Goal: Information Seeking & Learning: Learn about a topic

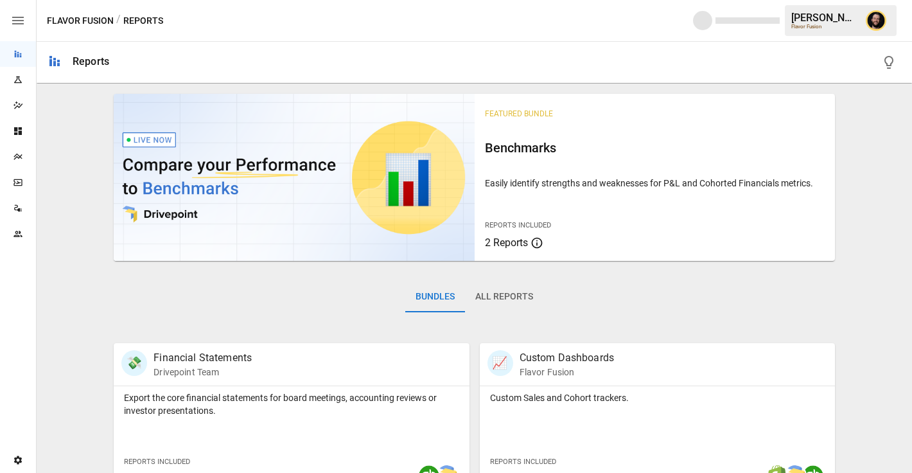
click at [13, 162] on div "Plans" at bounding box center [18, 157] width 36 height 26
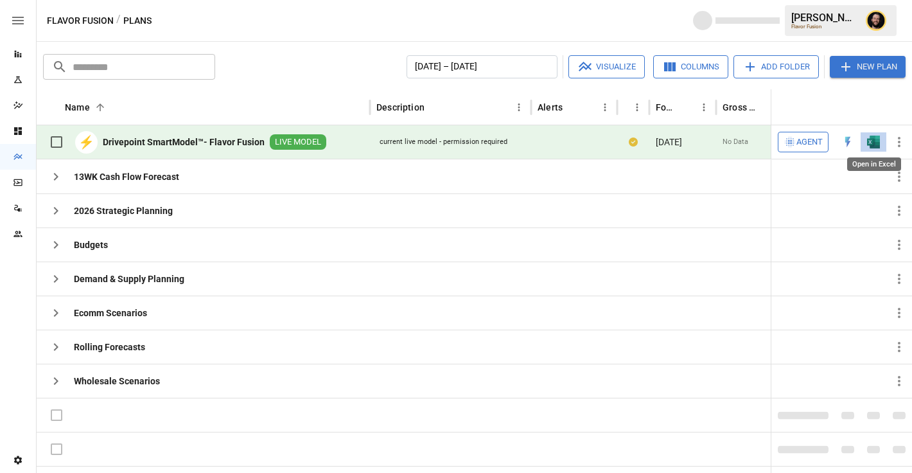
click at [876, 145] on img "Open in Excel" at bounding box center [873, 142] width 13 height 13
click at [803, 140] on span "Agent" at bounding box center [810, 142] width 26 height 15
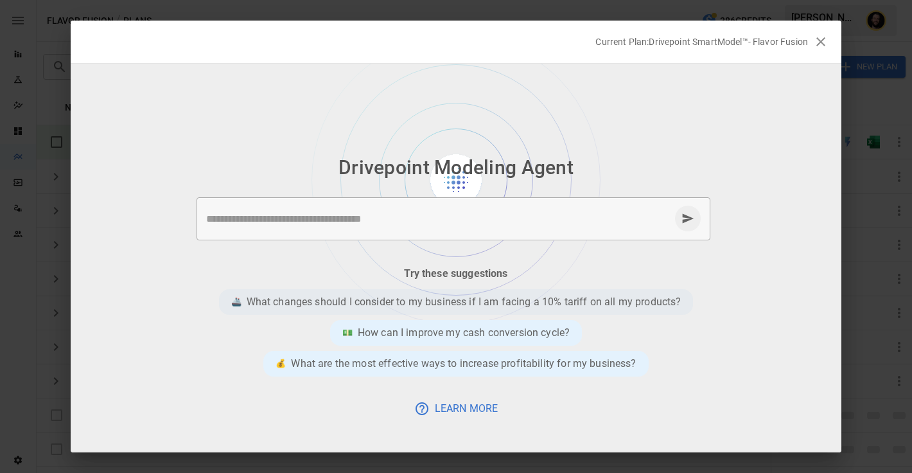
click at [486, 304] on p "What changes should I consider to my business if I am facing a 10% tariff on al…" at bounding box center [464, 301] width 435 height 15
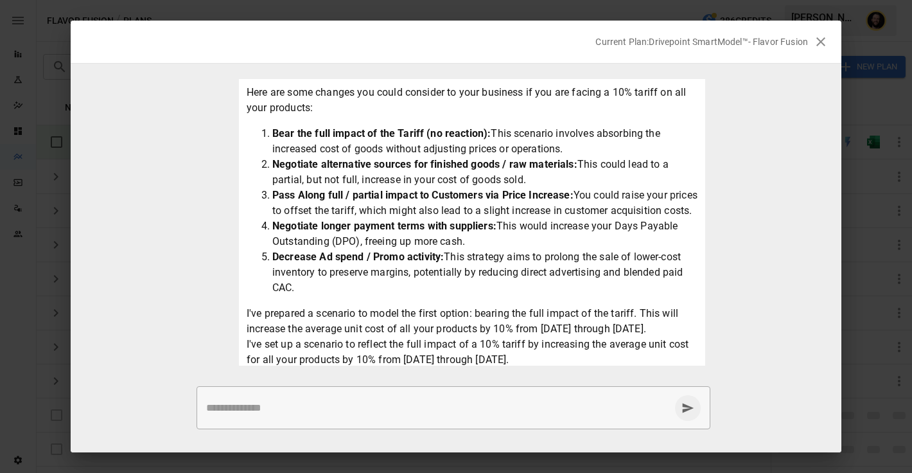
scroll to position [114, 0]
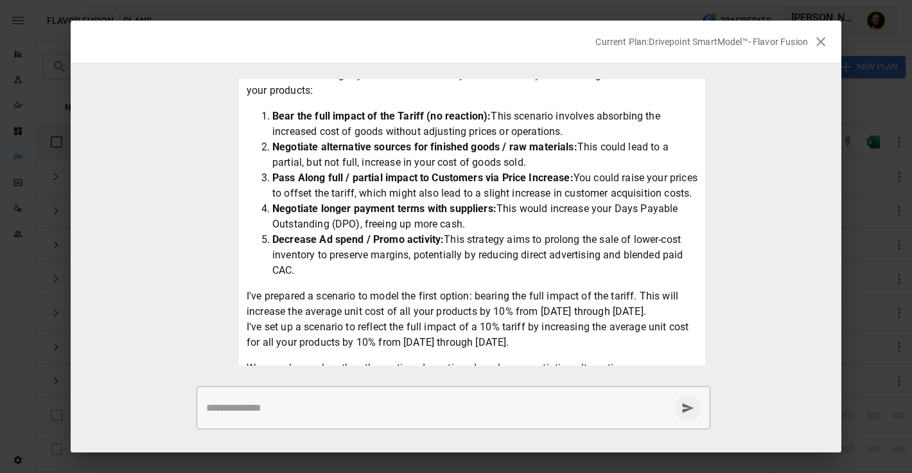
drag, startPoint x: 580, startPoint y: 129, endPoint x: 483, endPoint y: 120, distance: 97.5
click at [483, 120] on li "Bear the full impact of the Tariff (no reaction): This scenario involves absorb…" at bounding box center [484, 124] width 425 height 31
click at [417, 163] on li "Negotiate alternative sources for finished goods / raw materials: This could le…" at bounding box center [484, 154] width 425 height 31
drag, startPoint x: 418, startPoint y: 206, endPoint x: 434, endPoint y: 179, distance: 32.3
click at [434, 179] on li "Pass Along full / partial impact to Customers via Price Increase: You could rai…" at bounding box center [484, 185] width 425 height 31
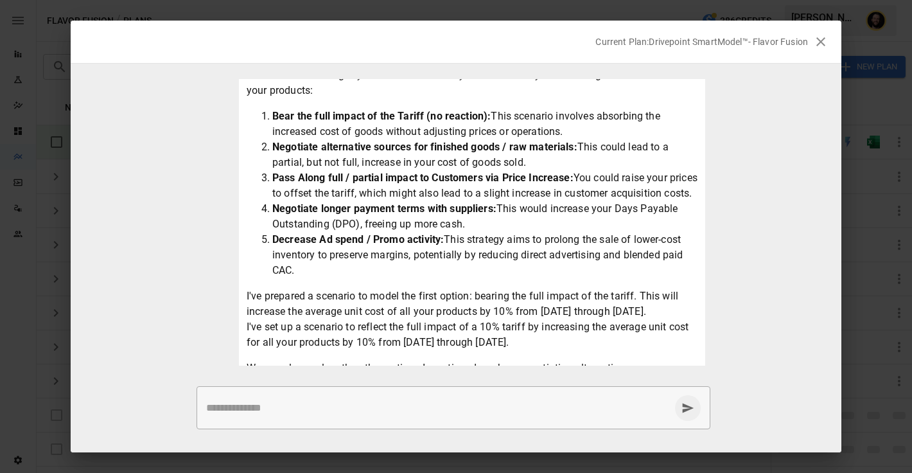
click at [463, 232] on li "Negotiate longer payment terms with suppliers: This would increase your Days Pa…" at bounding box center [484, 216] width 425 height 31
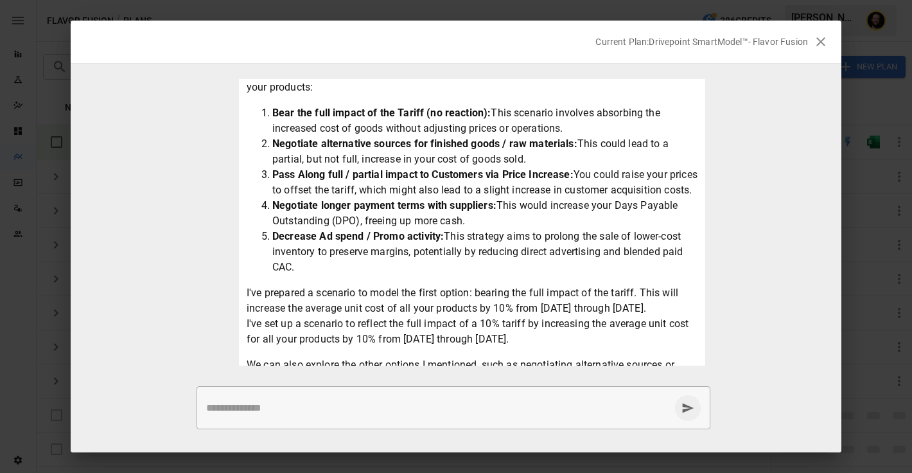
scroll to position [233, 0]
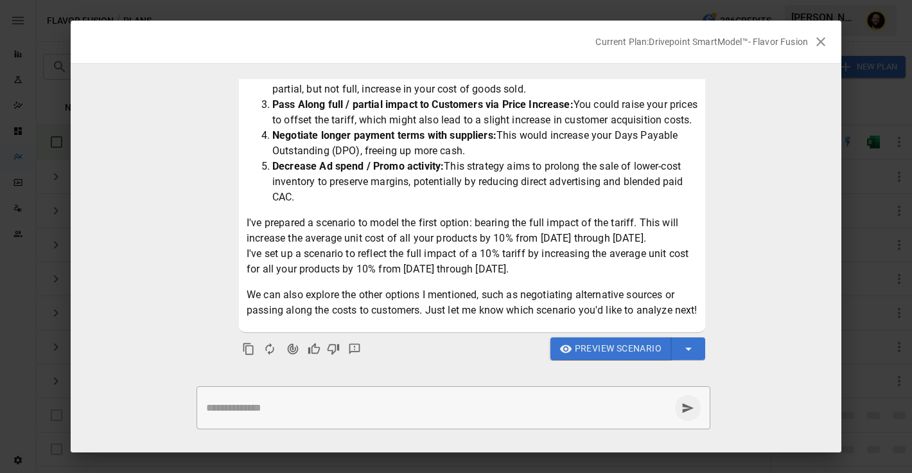
click at [615, 342] on span "Preview Scenario" at bounding box center [618, 349] width 87 height 16
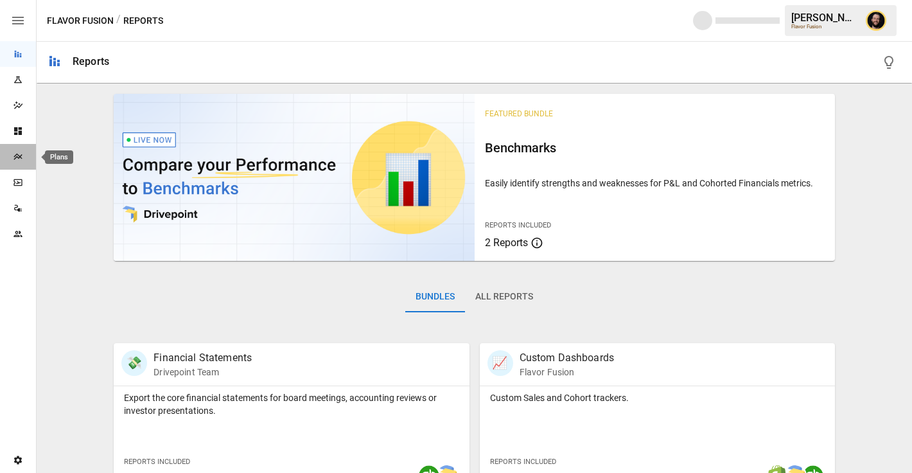
click at [22, 161] on div "Plans" at bounding box center [18, 157] width 36 height 10
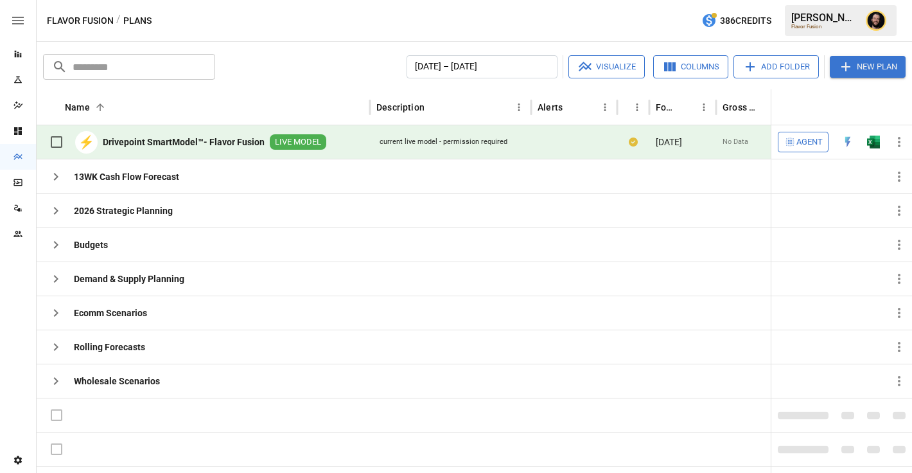
click at [804, 140] on span "Agent" at bounding box center [810, 142] width 26 height 15
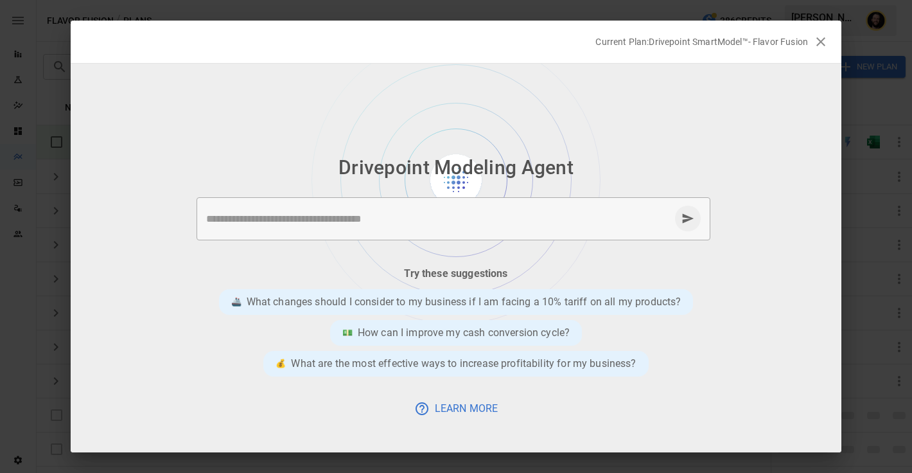
click at [328, 233] on div "* ​" at bounding box center [454, 218] width 514 height 43
type textarea "*"
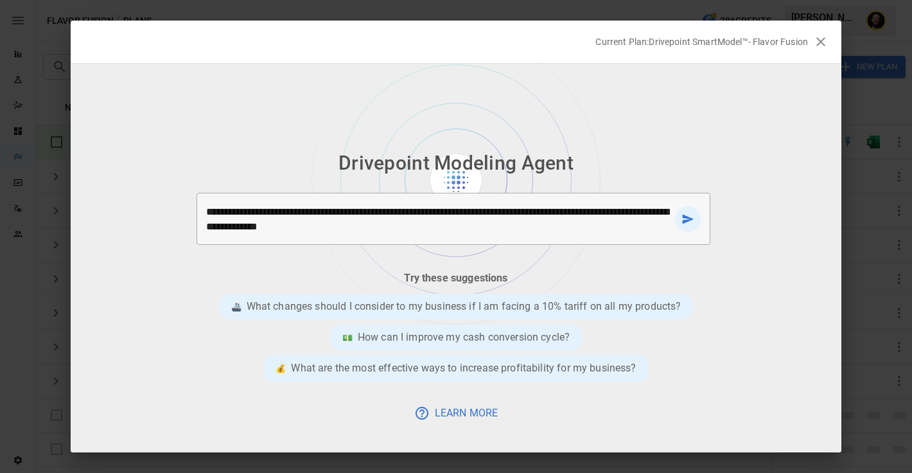
type textarea "**********"
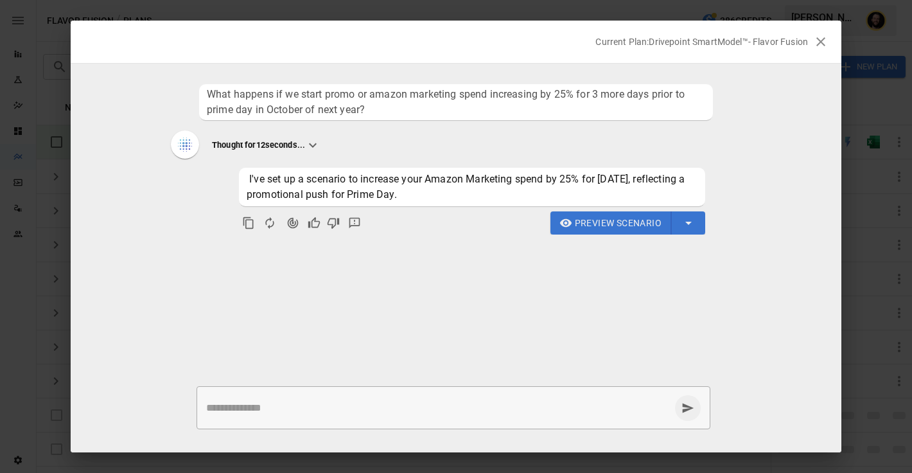
click at [490, 175] on span "I've set up a scenario to increase your Amazon Marketing spend by 25% for Octob…" at bounding box center [467, 187] width 441 height 28
click at [459, 189] on span "I've set up a scenario to increase your Amazon Marketing spend by 25% for Octob…" at bounding box center [472, 187] width 451 height 31
click at [298, 416] on div "* ​" at bounding box center [454, 407] width 514 height 43
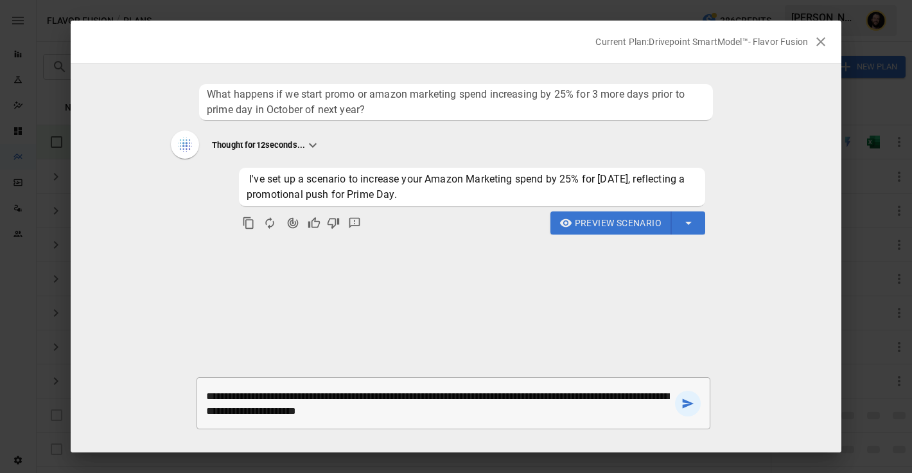
type textarea "**********"
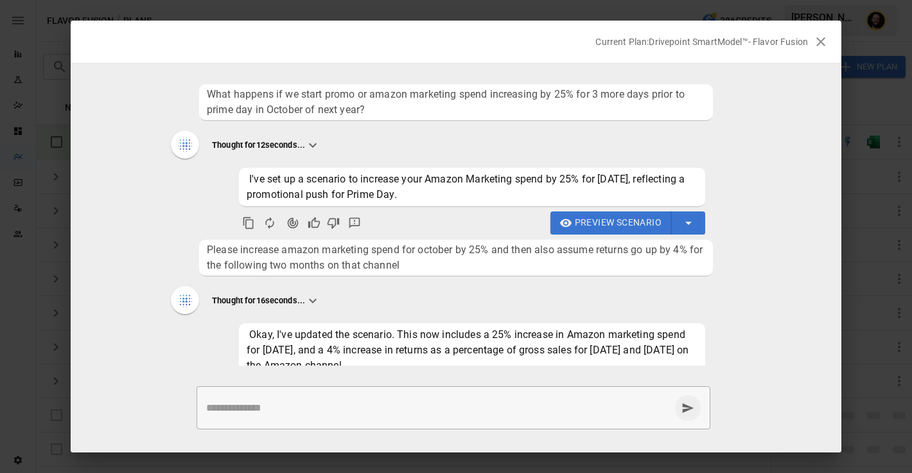
scroll to position [45, 0]
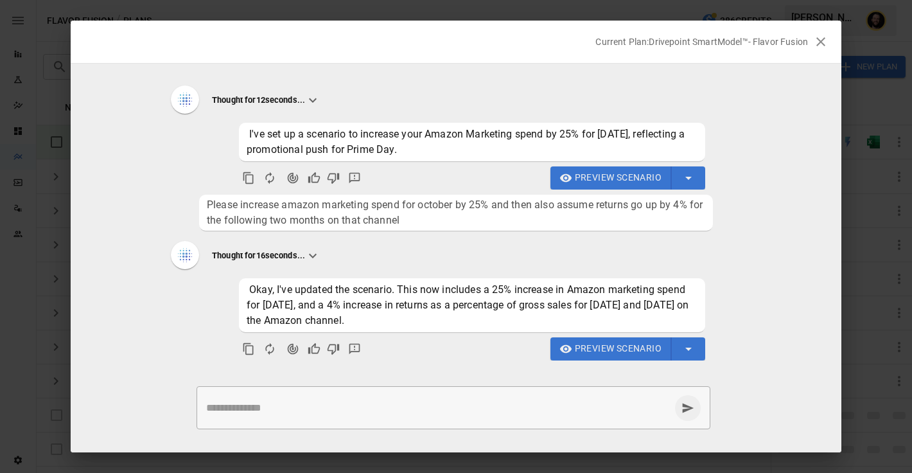
click at [316, 254] on icon at bounding box center [312, 255] width 15 height 15
click at [592, 353] on span "Preview Scenario" at bounding box center [618, 349] width 87 height 16
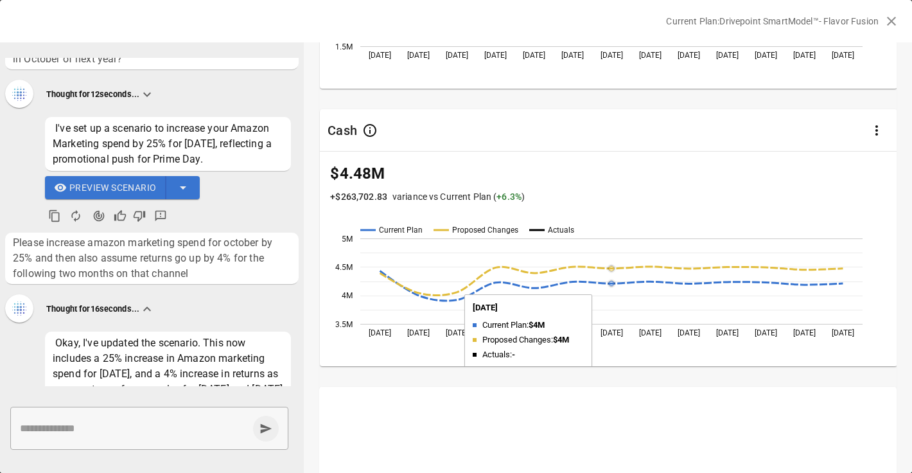
scroll to position [0, 0]
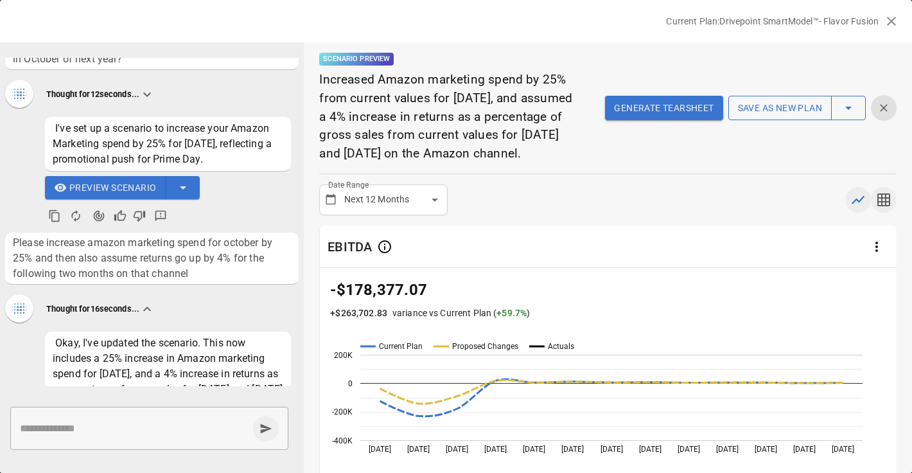
click at [883, 206] on icon "button" at bounding box center [884, 199] width 13 height 13
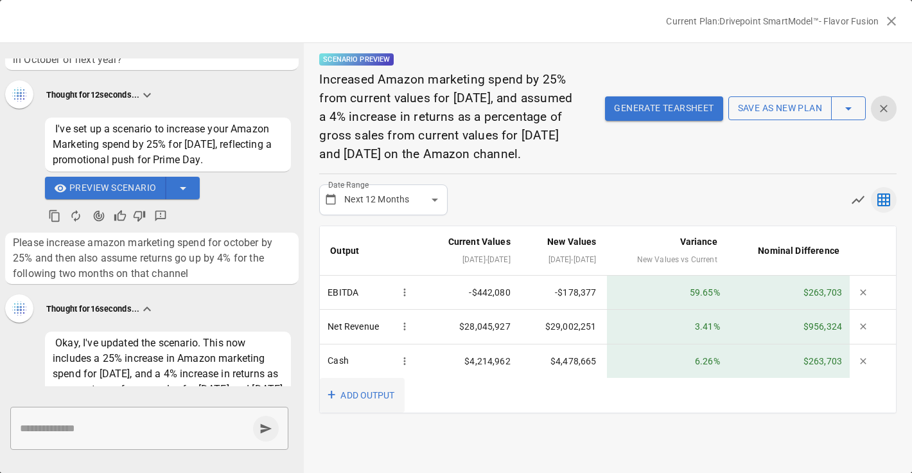
click at [348, 410] on button "+ ADD OUTPUT" at bounding box center [362, 395] width 85 height 35
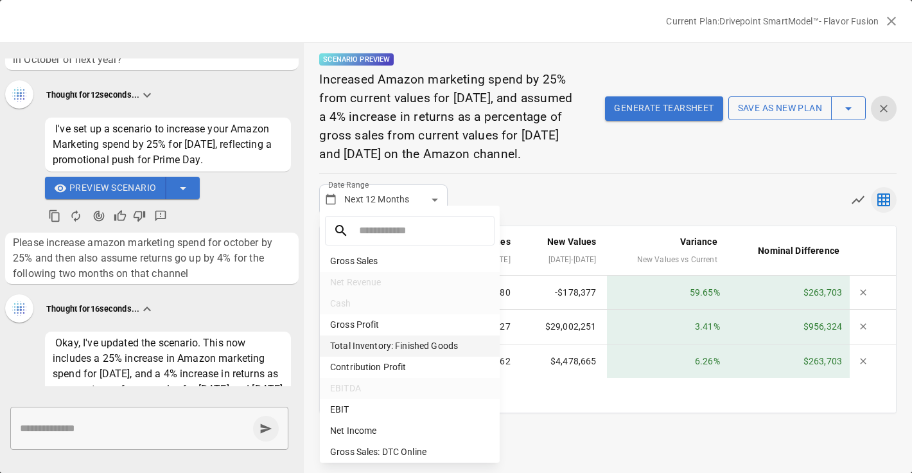
click at [394, 346] on li "Total Inventory: Finished Goods" at bounding box center [410, 345] width 180 height 21
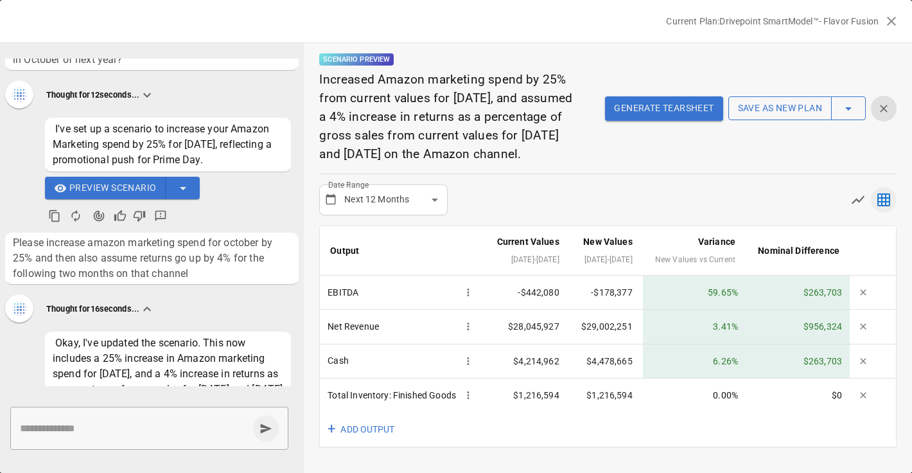
click at [664, 120] on button "Generate Tearsheet" at bounding box center [664, 108] width 118 height 24
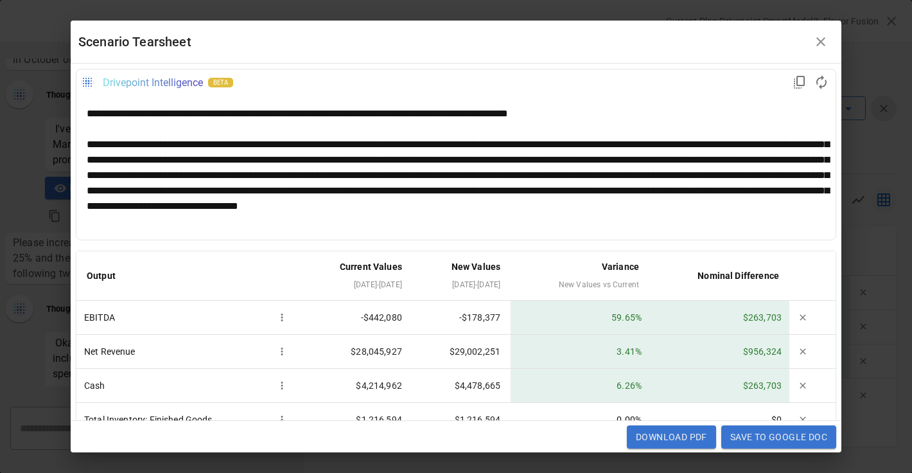
click at [500, 172] on div "**********" at bounding box center [456, 167] width 739 height 123
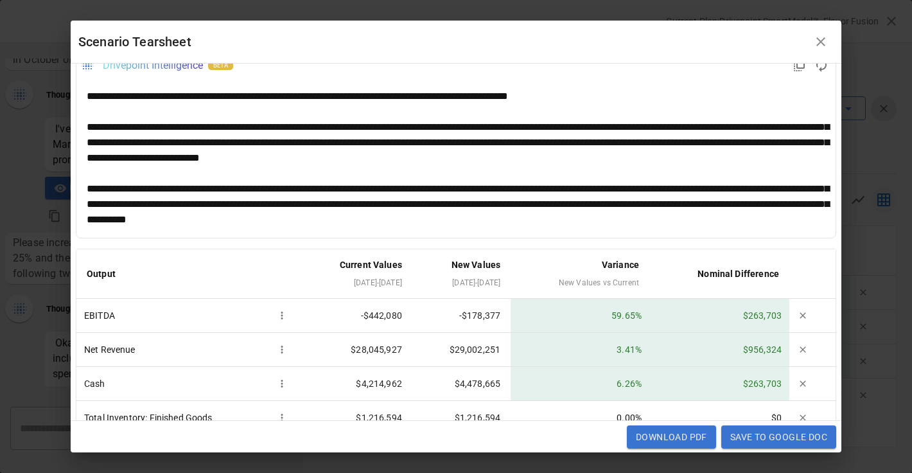
scroll to position [12, 0]
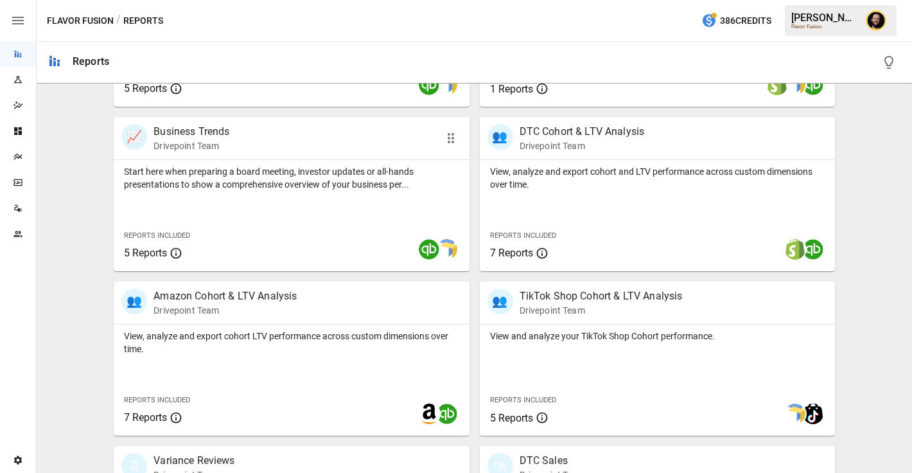
scroll to position [394, 0]
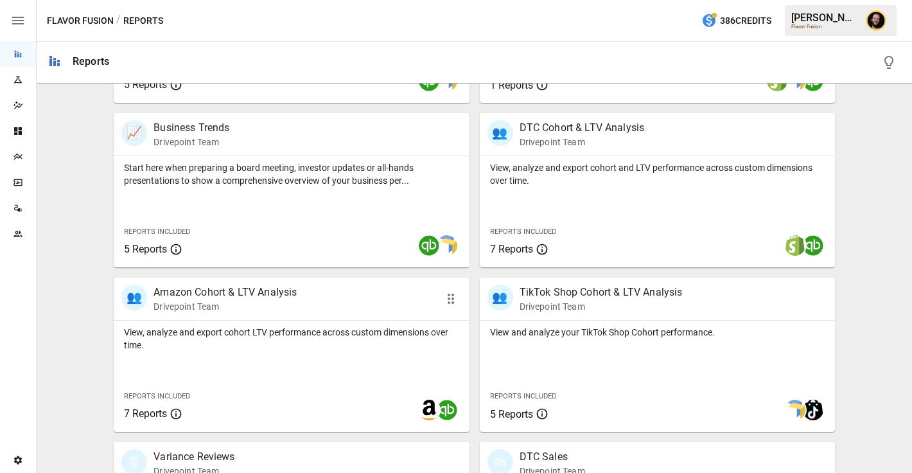
click at [349, 324] on div "View, analyze and export cohort LTV performance across custom dimensions over t…" at bounding box center [291, 336] width 355 height 31
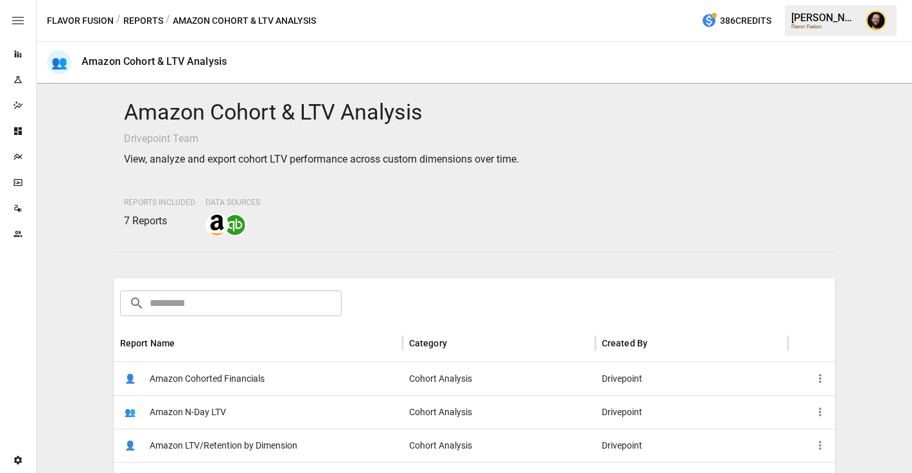
scroll to position [108, 0]
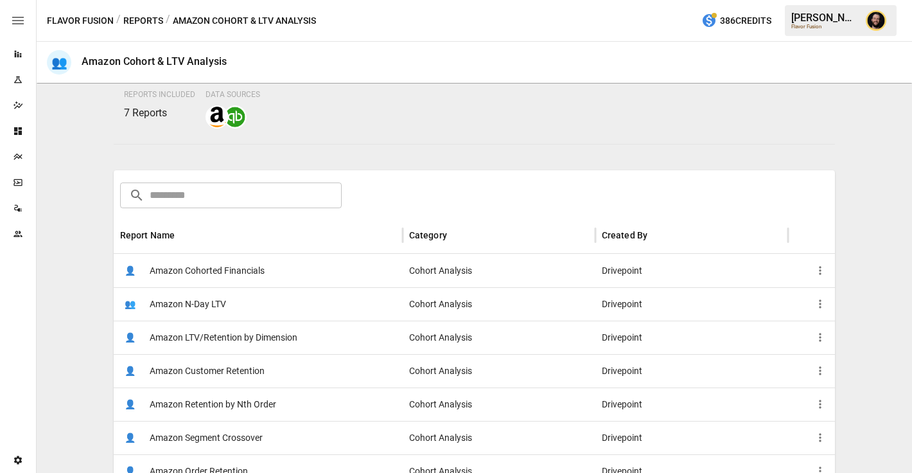
click at [269, 265] on div "👤 Amazon Cohorted Financials" at bounding box center [258, 270] width 289 height 33
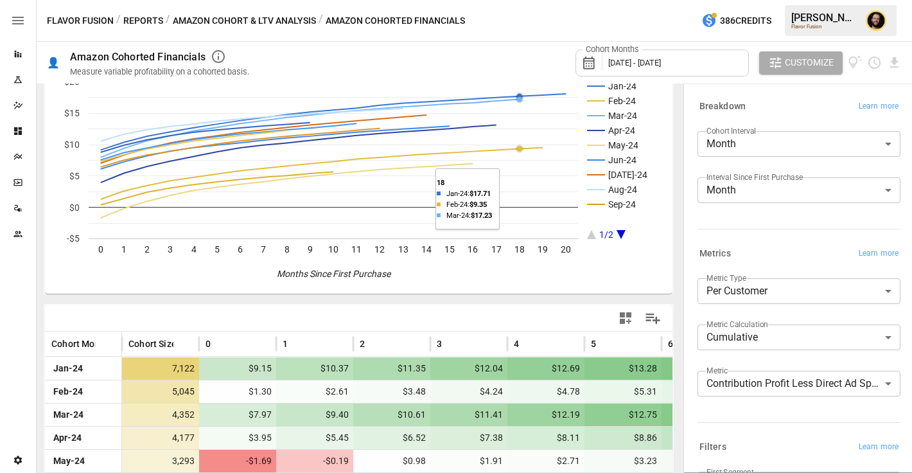
scroll to position [193, 0]
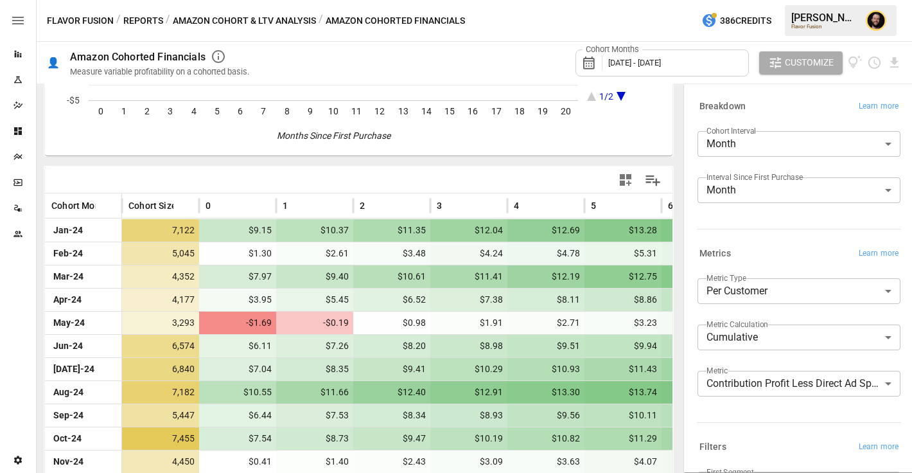
click at [769, 0] on body "Reports Experiments Dazzler Studio Dashboards Plans SmartModel ™ Data Sources T…" at bounding box center [456, 0] width 912 height 0
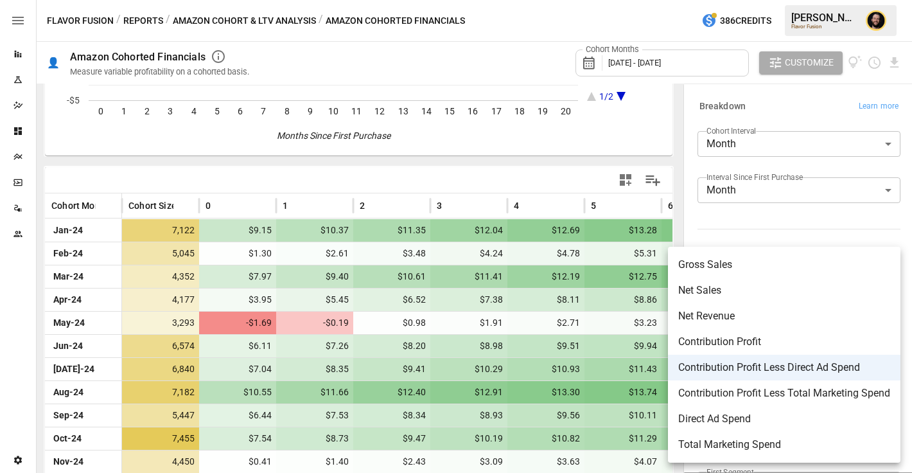
click at [409, 186] on div at bounding box center [456, 236] width 912 height 473
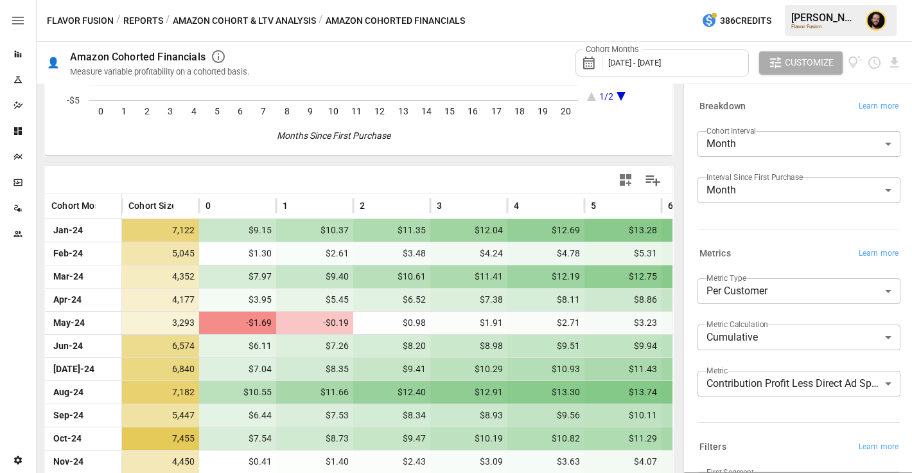
click at [149, 21] on button "Reports" at bounding box center [143, 21] width 40 height 16
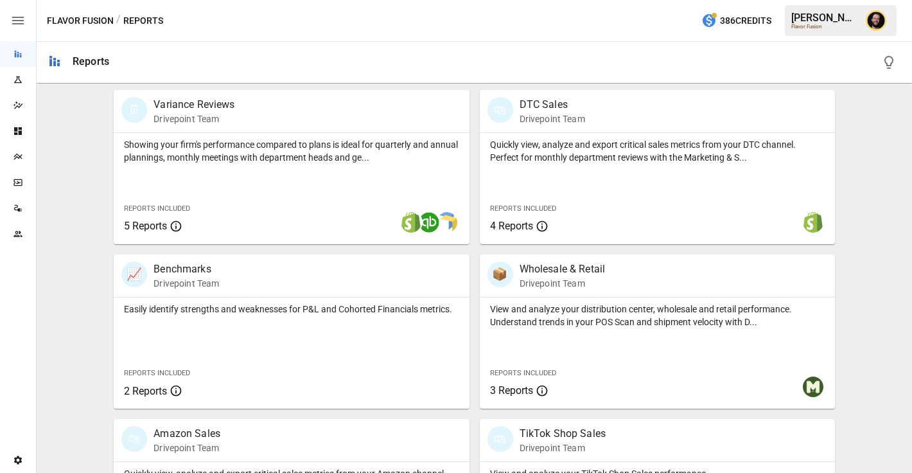
scroll to position [758, 0]
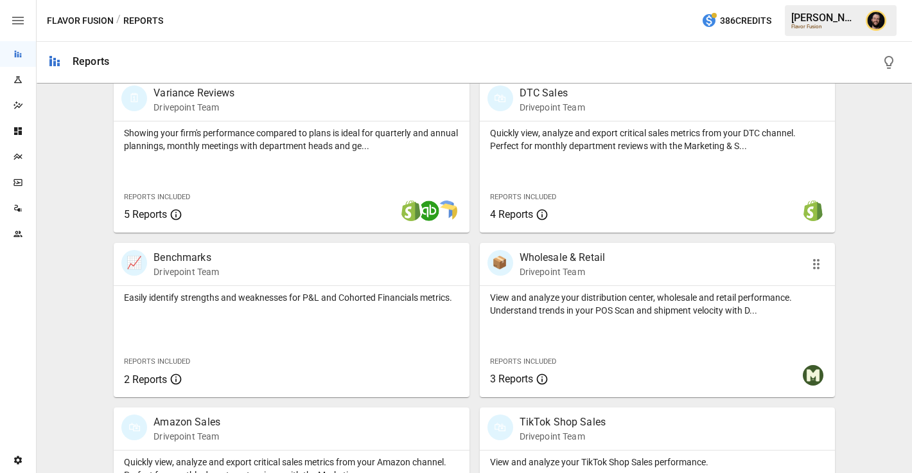
click at [519, 323] on div "View and analyze your distribution center, wholesale and retail performance. Un…" at bounding box center [657, 341] width 355 height 111
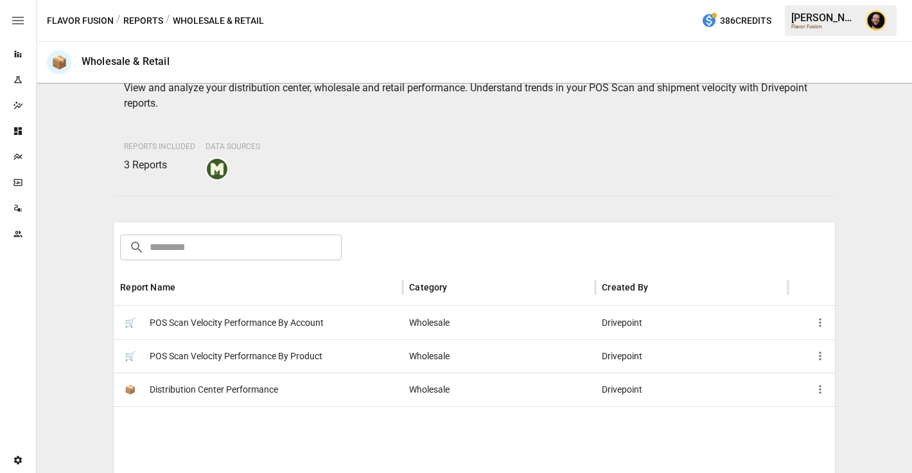
scroll to position [140, 0]
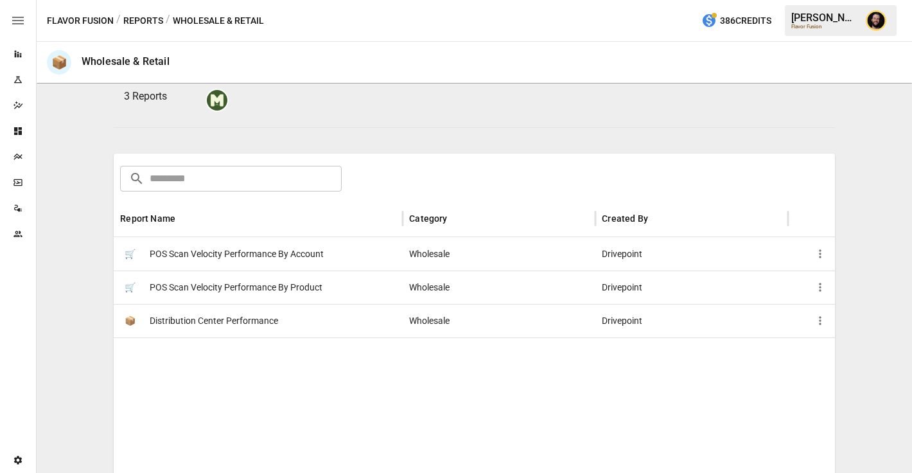
click at [287, 317] on div "📦 Distribution Center Performance" at bounding box center [258, 320] width 289 height 33
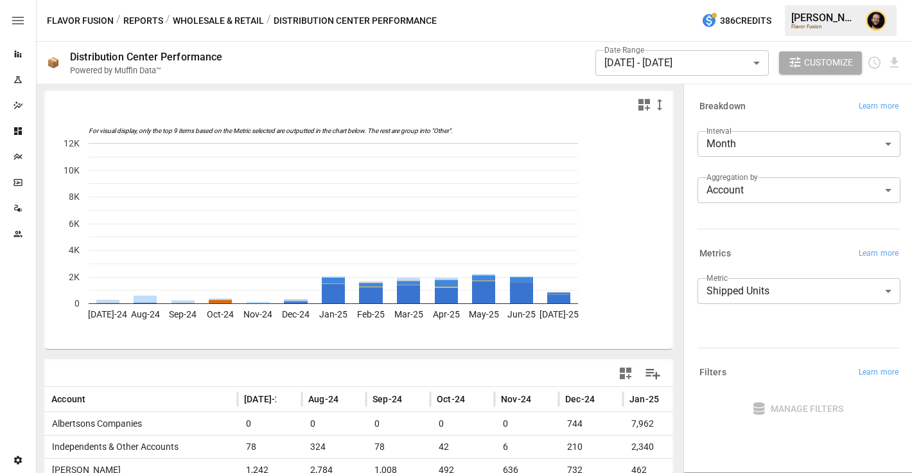
click at [787, 0] on body "Reports Experiments Dazzler Studio Dashboards Plans SmartModel ™ Data Sources T…" at bounding box center [456, 0] width 912 height 0
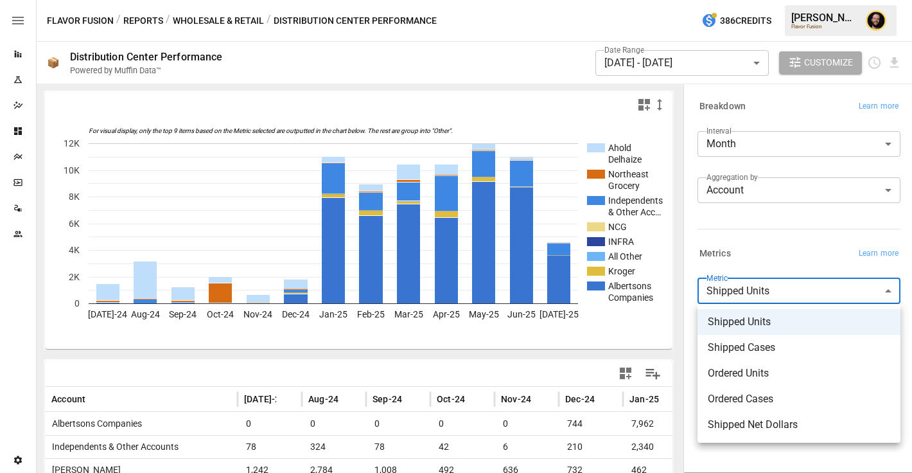
click at [774, 242] on div at bounding box center [456, 236] width 912 height 473
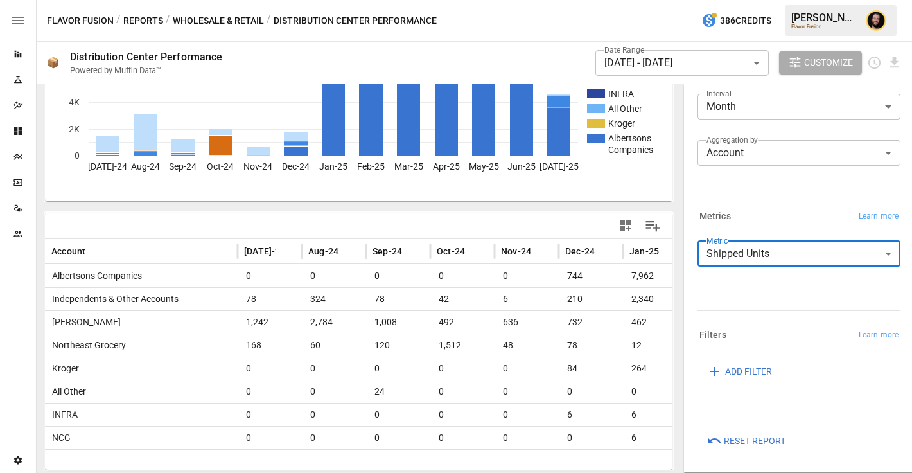
scroll to position [153, 0]
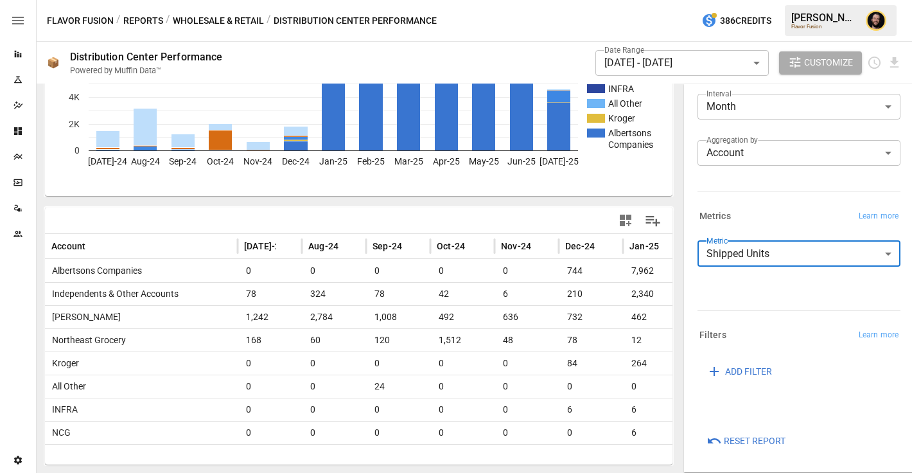
click at [144, 22] on button "Reports" at bounding box center [143, 21] width 40 height 16
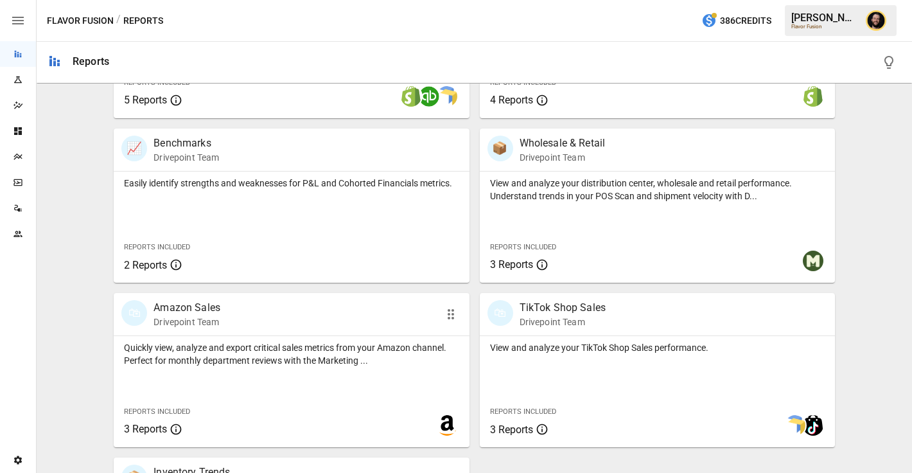
scroll to position [870, 0]
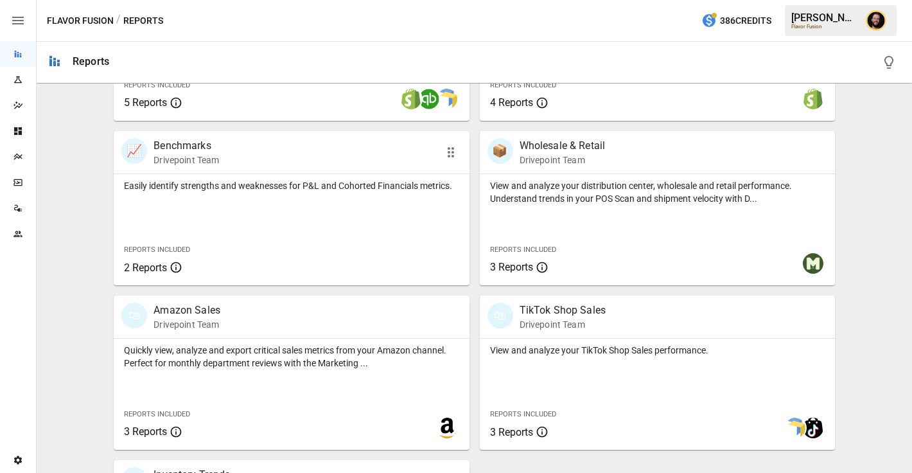
click at [174, 228] on div "Easily identify strengths and weaknesses for P&L and Cohorted Financials metric…" at bounding box center [291, 229] width 355 height 111
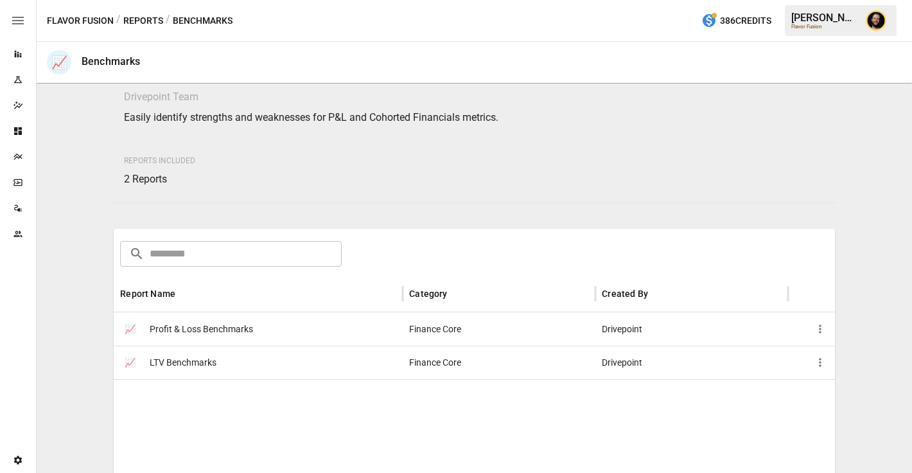
scroll to position [48, 0]
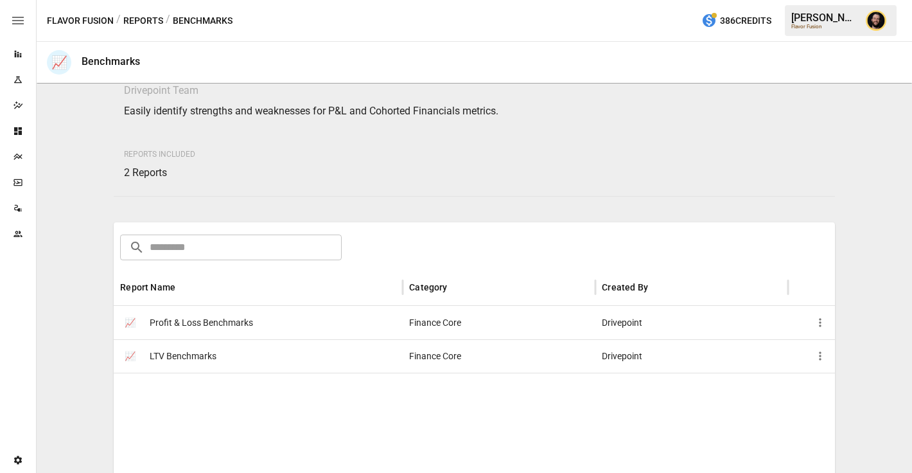
click at [228, 364] on div "📈 LTV Benchmarks" at bounding box center [258, 355] width 289 height 33
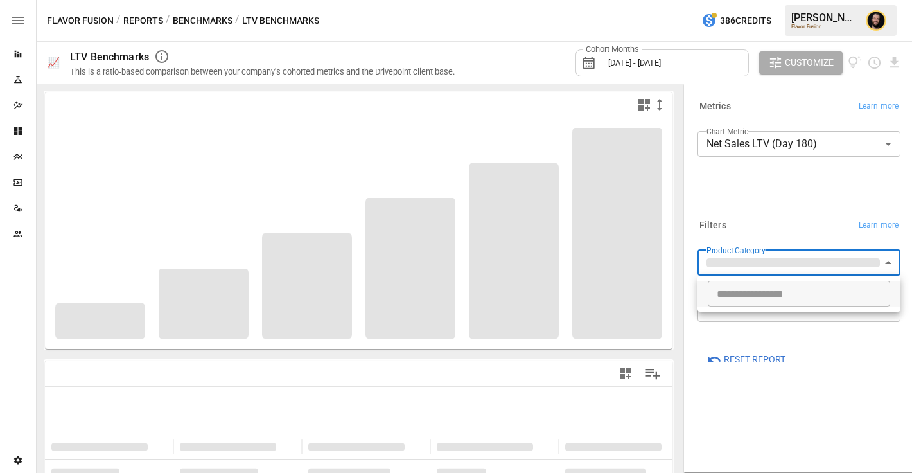
click at [768, 0] on body "**********" at bounding box center [456, 0] width 912 height 0
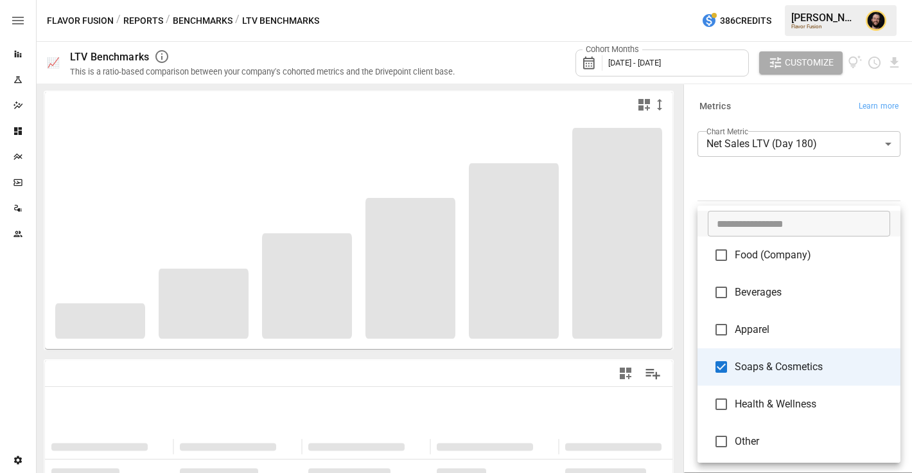
click at [774, 192] on div at bounding box center [456, 236] width 912 height 473
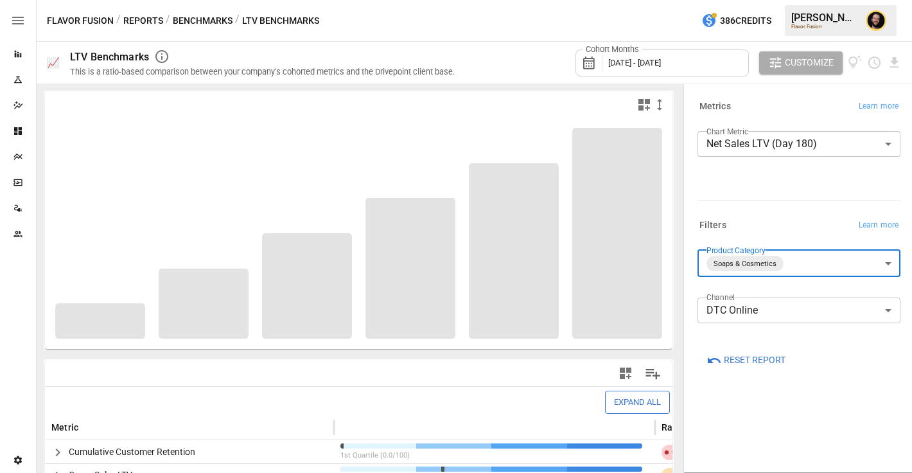
click at [814, 0] on body "Reports Experiments Dazzler Studio Dashboards Plans SmartModel ™ Data Sources T…" at bounding box center [456, 0] width 912 height 0
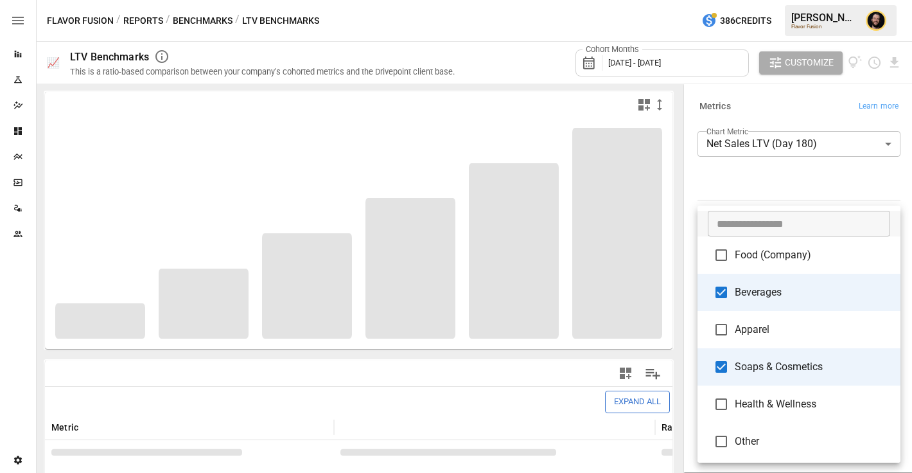
type input "*********"
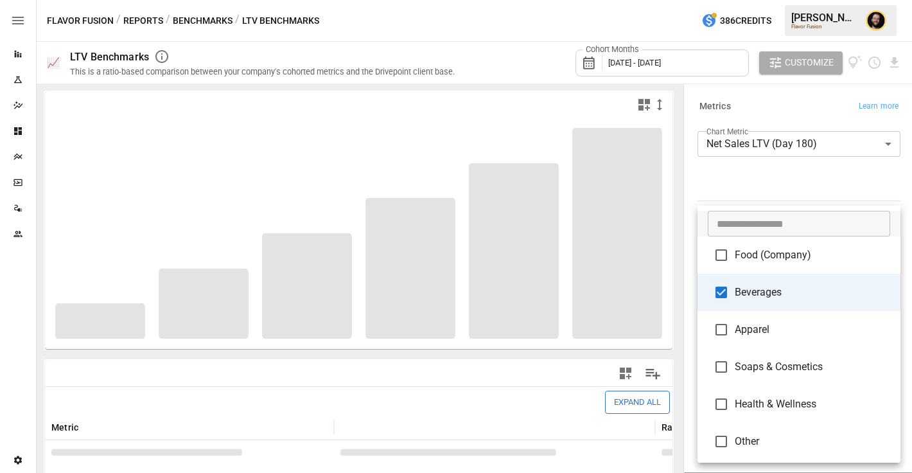
click at [770, 179] on div at bounding box center [456, 236] width 912 height 473
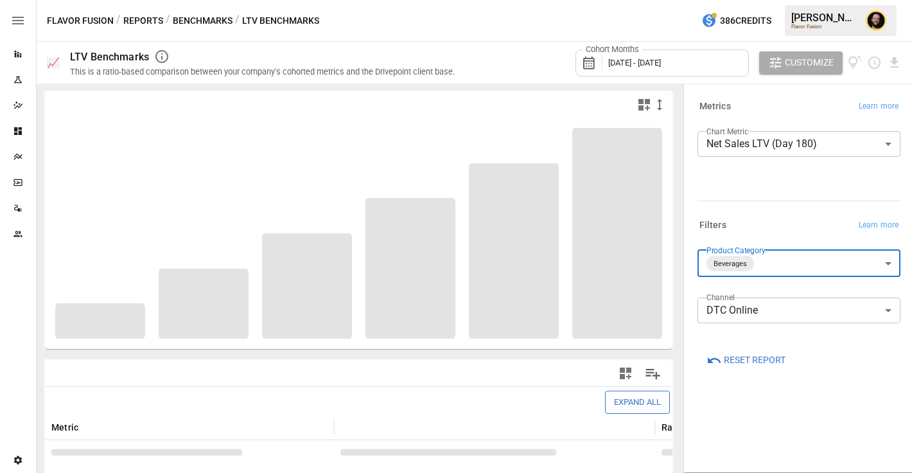
click at [767, 0] on body "Reports Experiments Dazzler Studio Dashboards Plans SmartModel ™ Data Sources T…" at bounding box center [456, 0] width 912 height 0
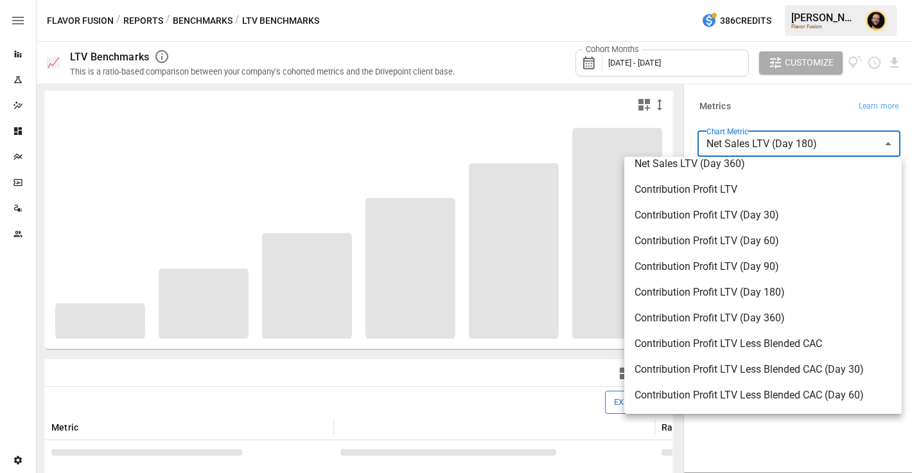
scroll to position [311, 0]
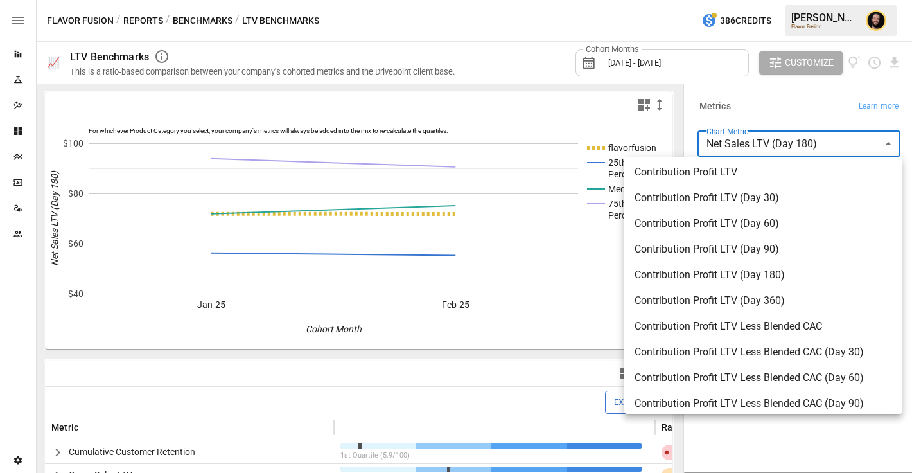
click at [799, 109] on div at bounding box center [456, 236] width 912 height 473
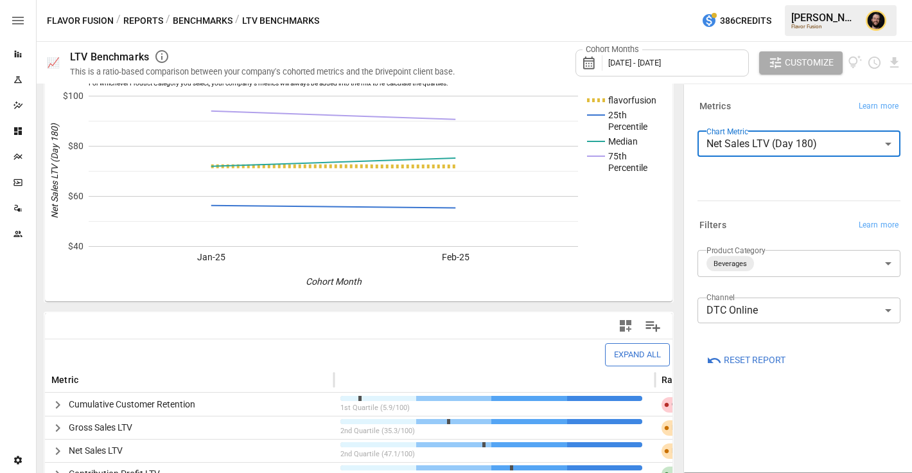
scroll to position [121, 0]
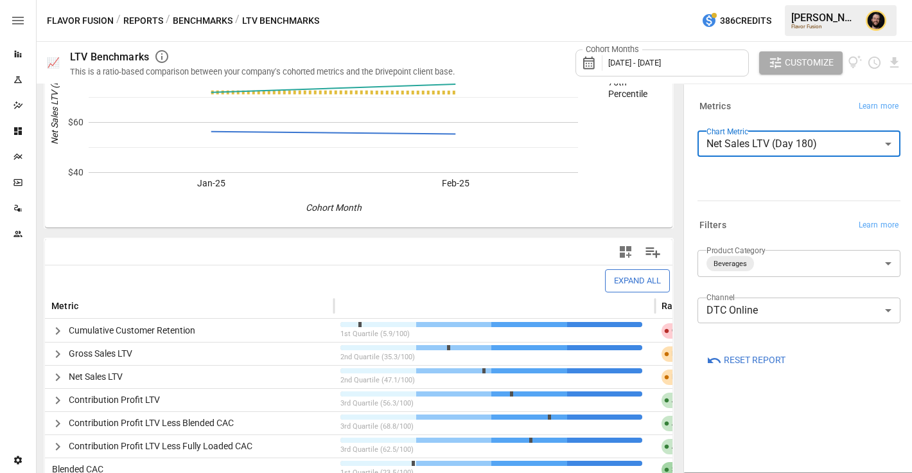
click at [21, 163] on div "Plans" at bounding box center [18, 157] width 36 height 26
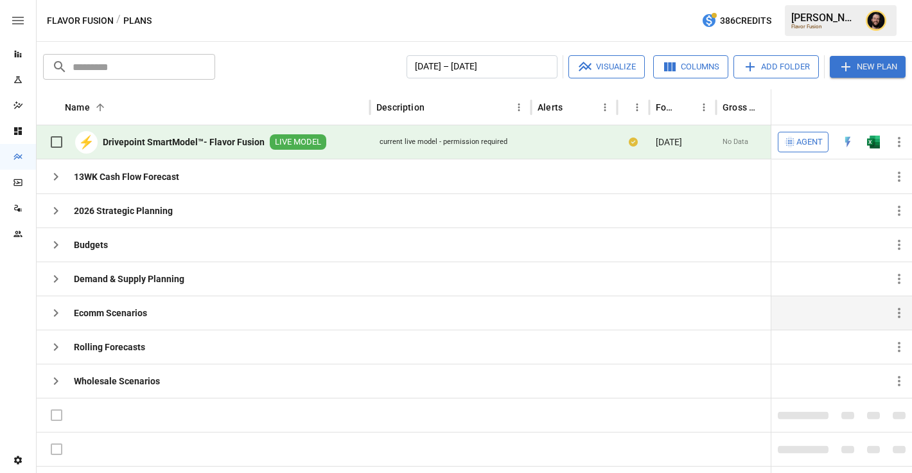
click at [62, 312] on icon "button" at bounding box center [55, 312] width 15 height 15
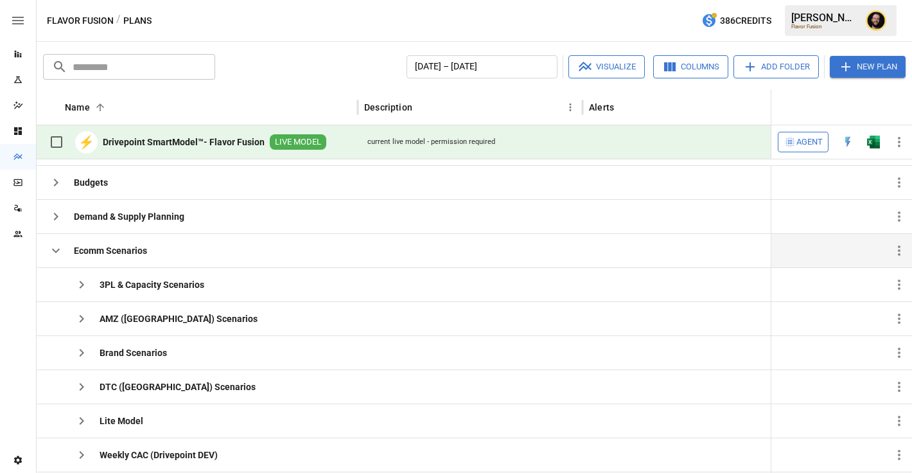
scroll to position [80, 0]
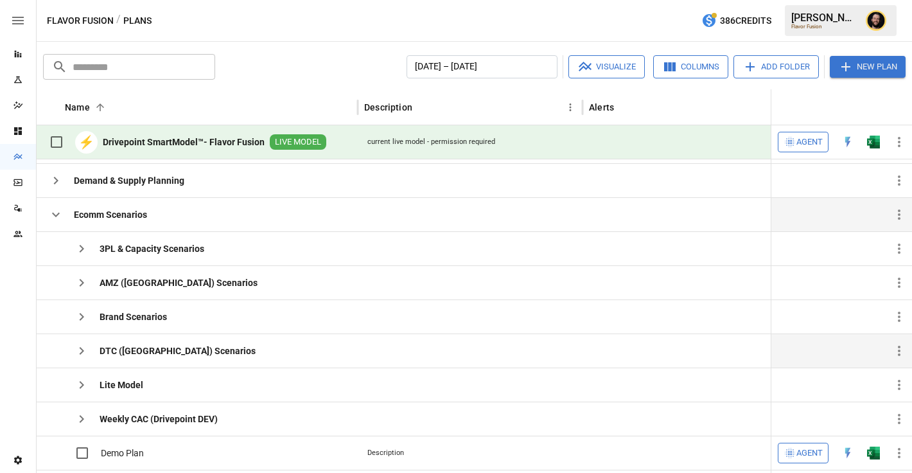
click at [89, 348] on button "button" at bounding box center [82, 351] width 26 height 26
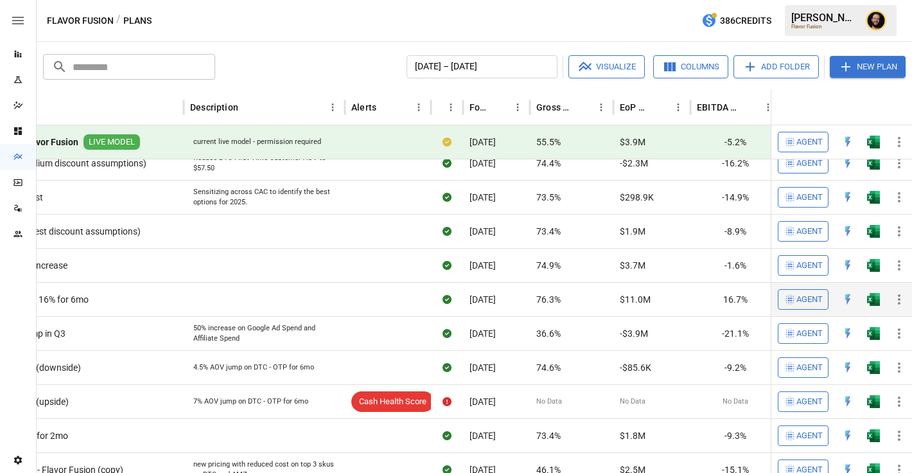
scroll to position [0, 0]
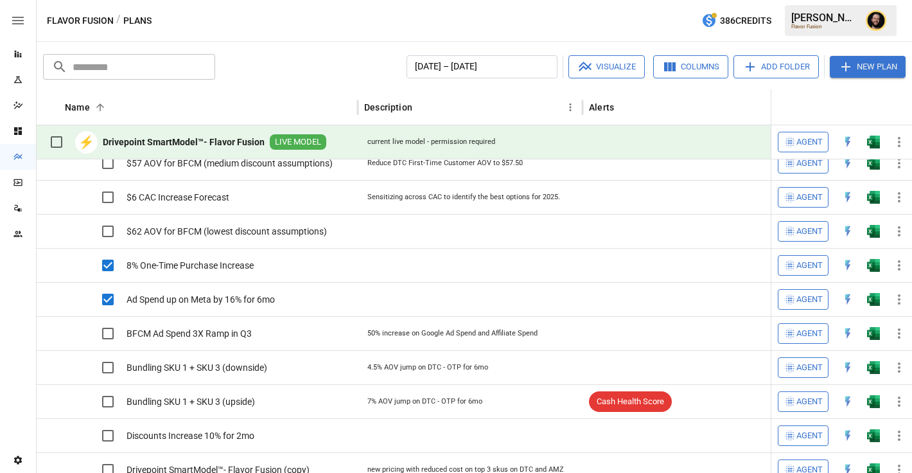
click at [589, 74] on icon "button" at bounding box center [585, 66] width 15 height 15
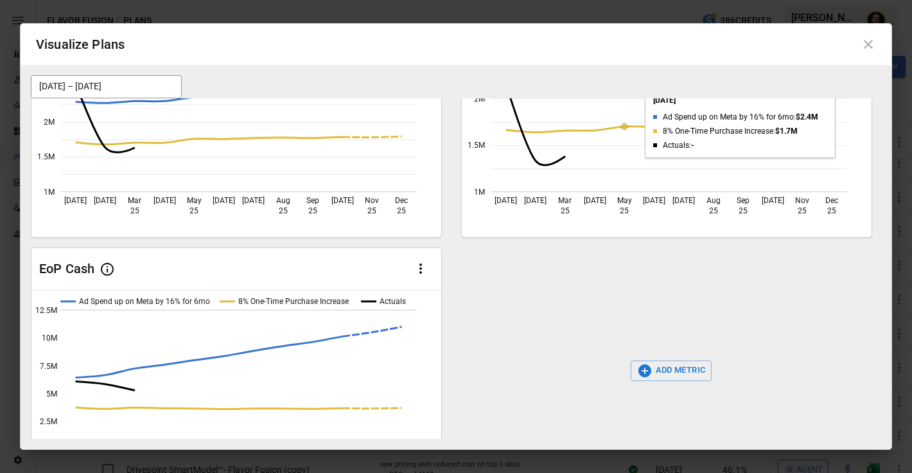
scroll to position [184, 0]
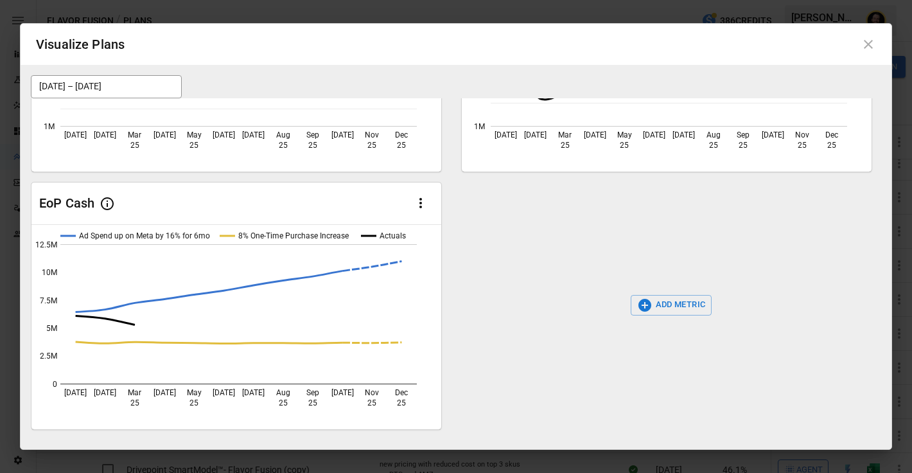
click at [672, 314] on button "ADD METRIC" at bounding box center [672, 305] width 82 height 21
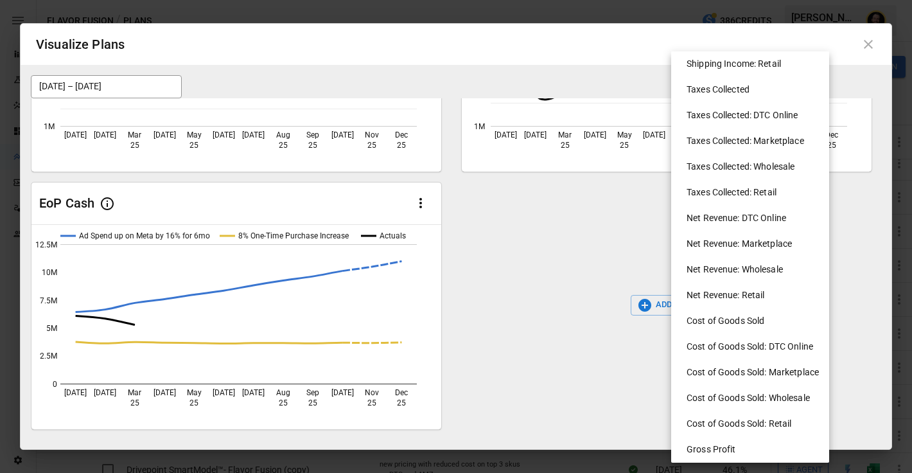
scroll to position [531, 0]
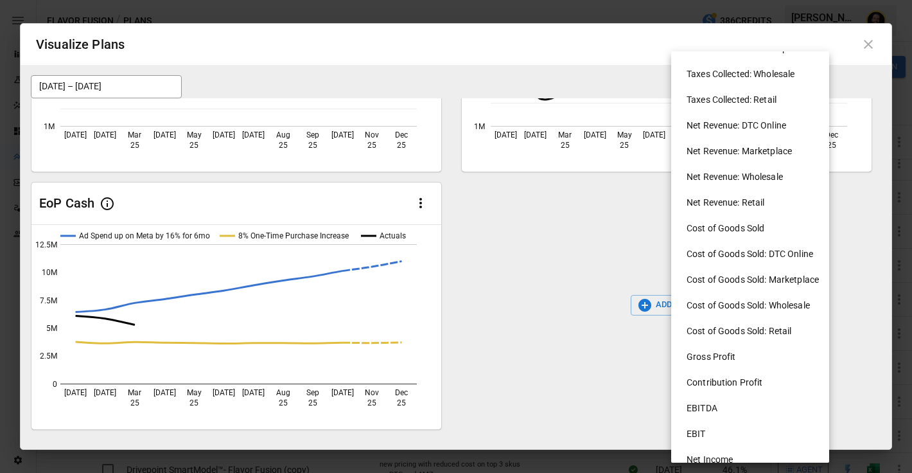
click at [740, 277] on li "Cost of Goods Sold: Marketplace" at bounding box center [756, 280] width 158 height 26
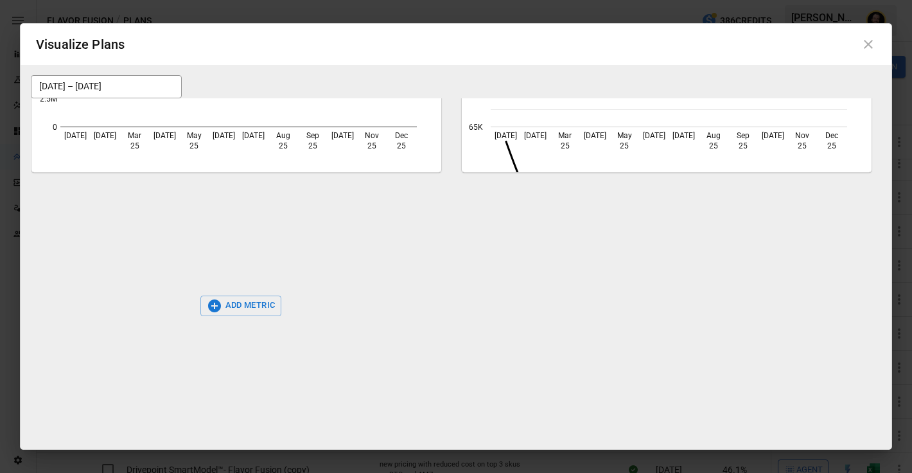
scroll to position [0, 0]
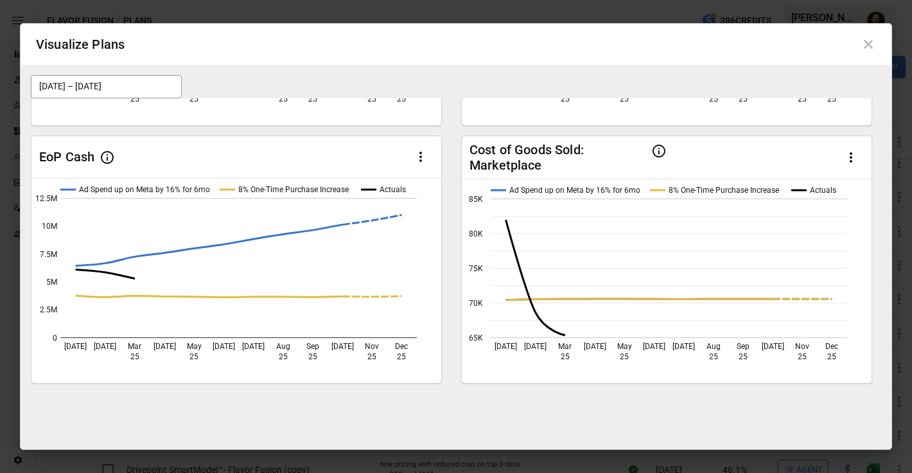
click at [867, 49] on icon at bounding box center [868, 44] width 15 height 15
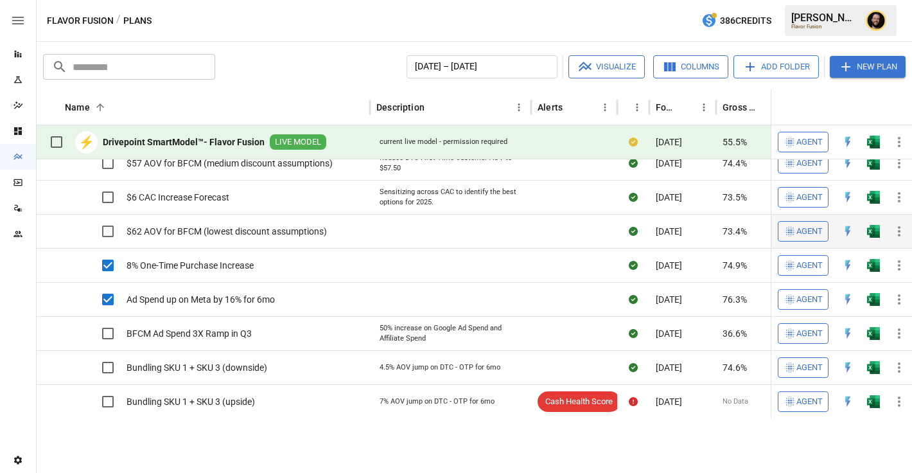
scroll to position [130, 0]
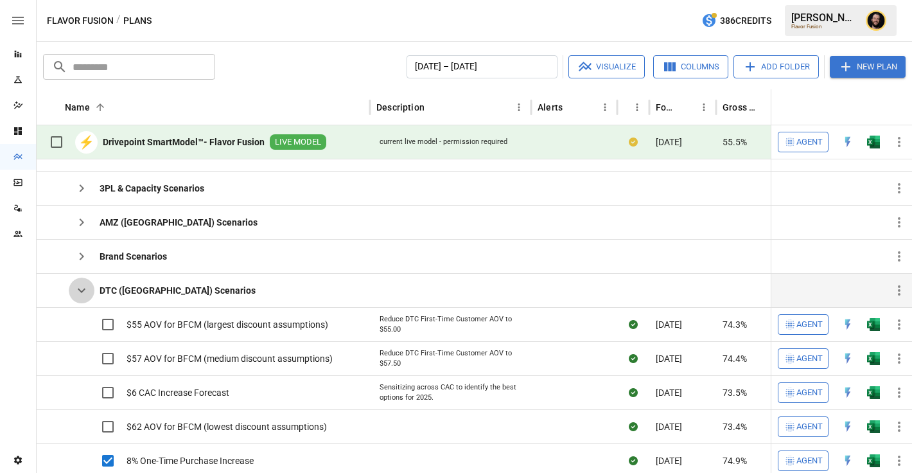
click at [82, 287] on icon "button" at bounding box center [81, 290] width 15 height 15
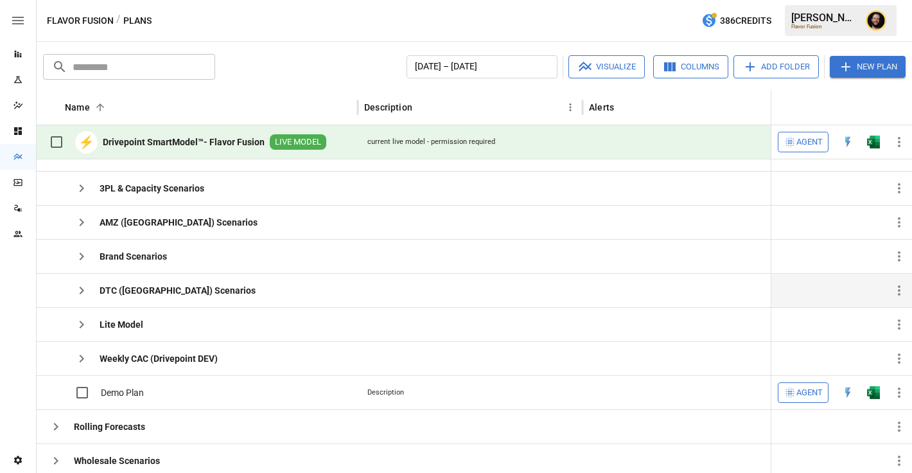
scroll to position [6, 0]
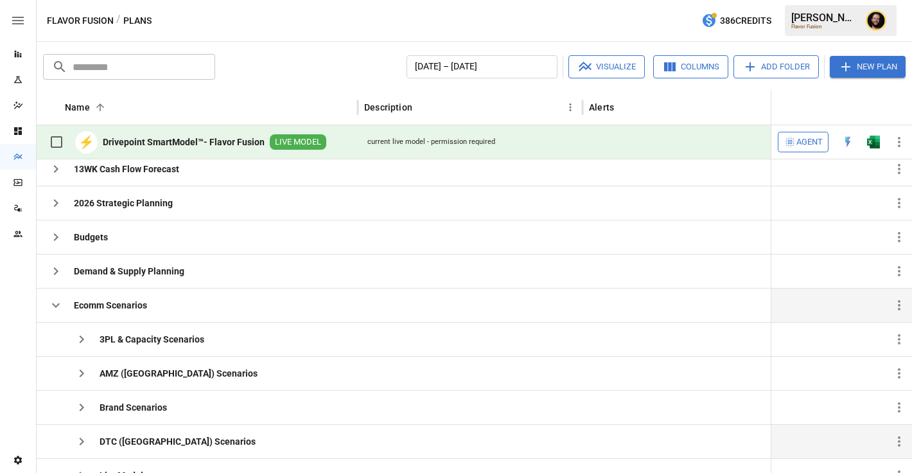
click at [57, 305] on icon "button" at bounding box center [56, 305] width 8 height 4
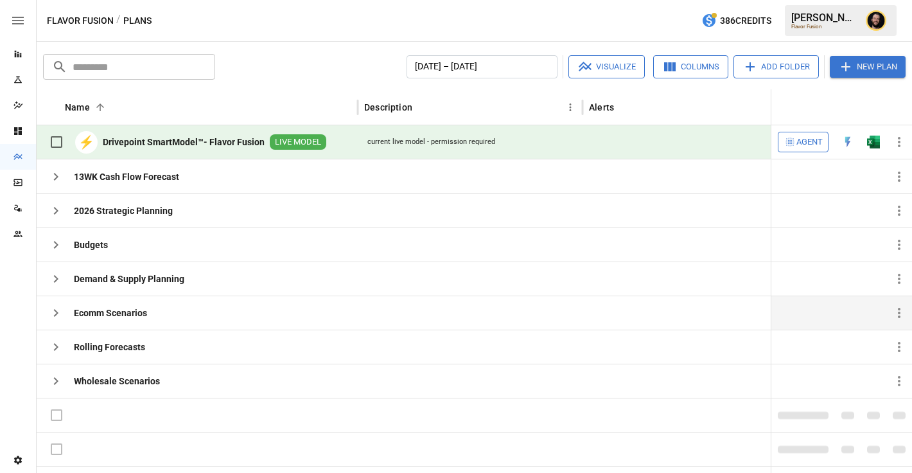
scroll to position [0, 0]
click at [19, 54] on icon "Reports" at bounding box center [18, 54] width 7 height 7
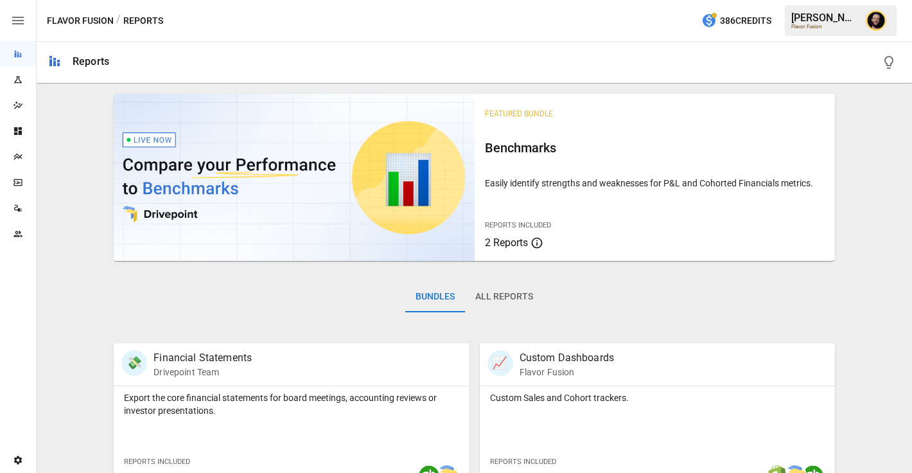
click at [20, 123] on div "Dashboards" at bounding box center [18, 131] width 36 height 26
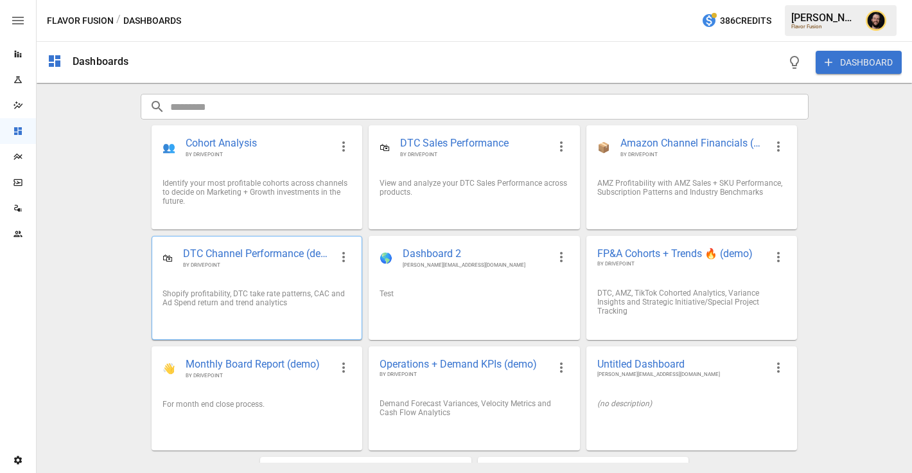
scroll to position [99, 0]
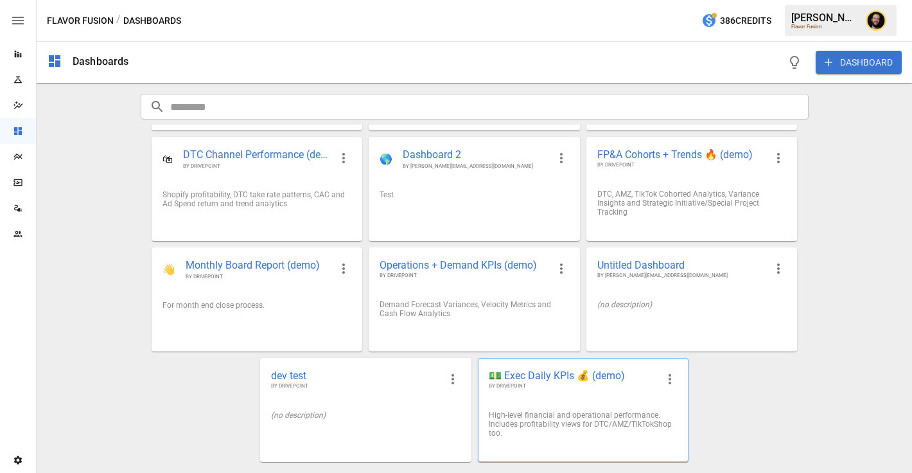
click at [552, 393] on div "💵 Exec Daily KPIs 💰 (demo) BY DRIVEPOINT" at bounding box center [583, 380] width 209 height 42
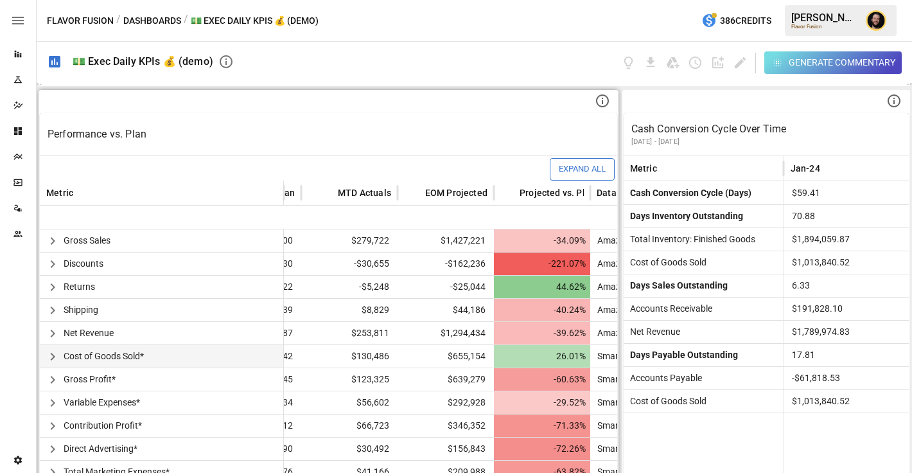
scroll to position [74, 79]
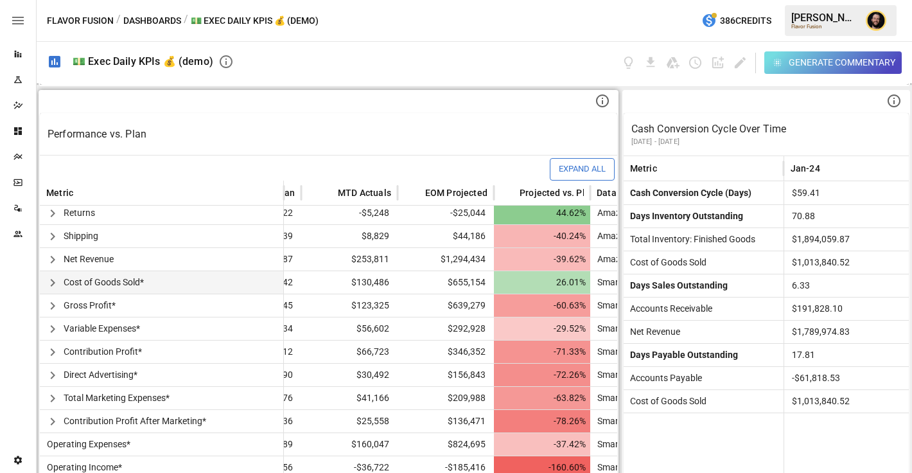
click at [51, 277] on icon "button" at bounding box center [52, 282] width 15 height 15
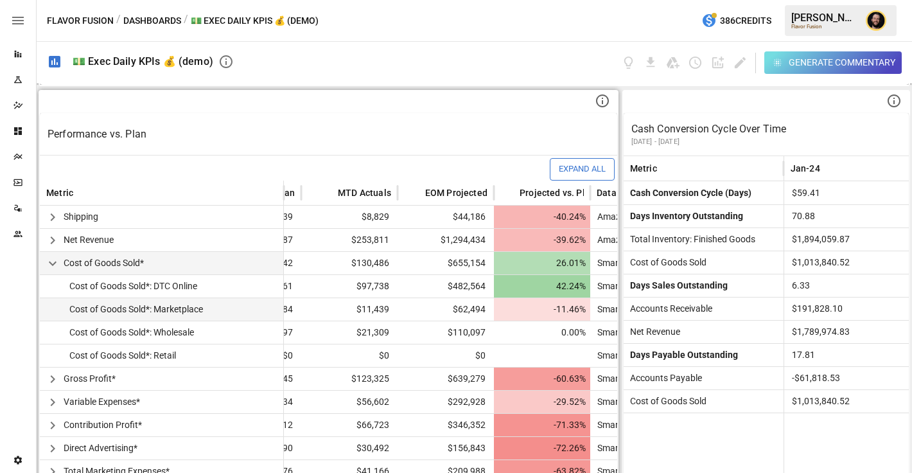
scroll to position [166, 79]
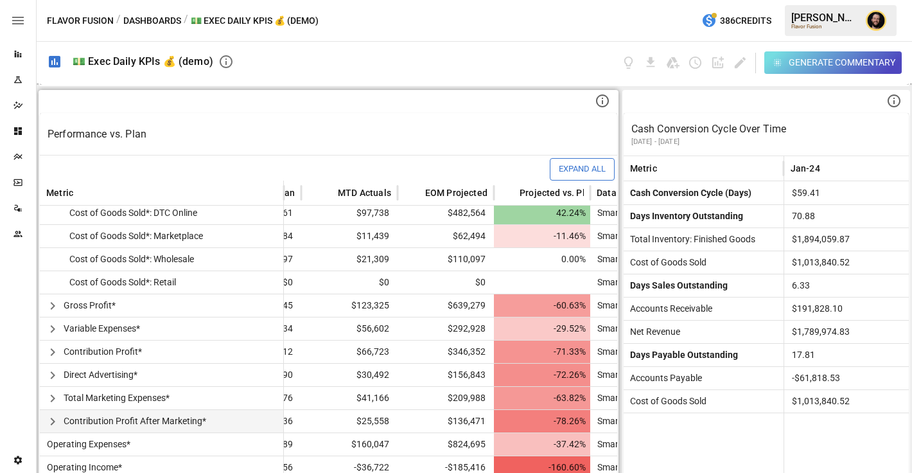
click at [52, 419] on icon "button" at bounding box center [52, 422] width 4 height 8
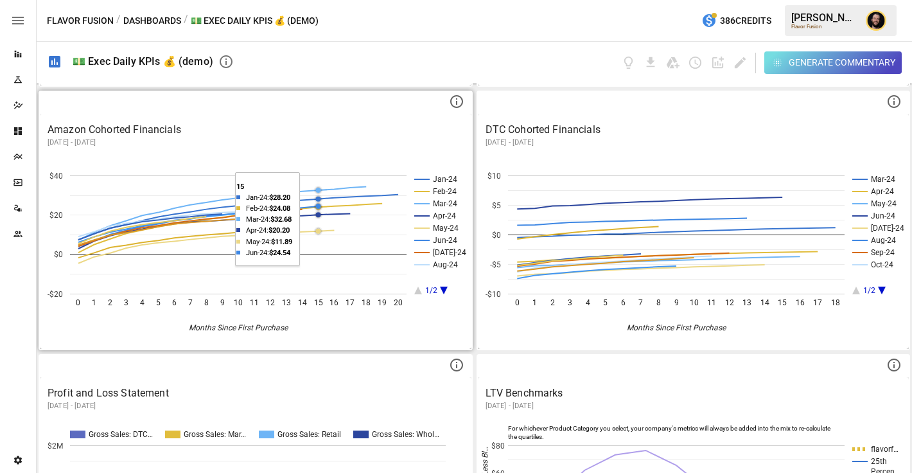
scroll to position [1338, 0]
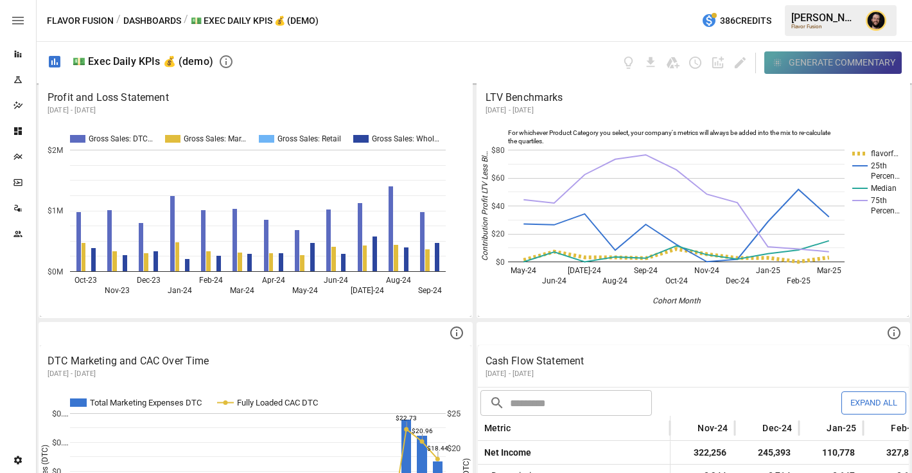
click at [803, 62] on div "Generate Commentary" at bounding box center [842, 63] width 107 height 16
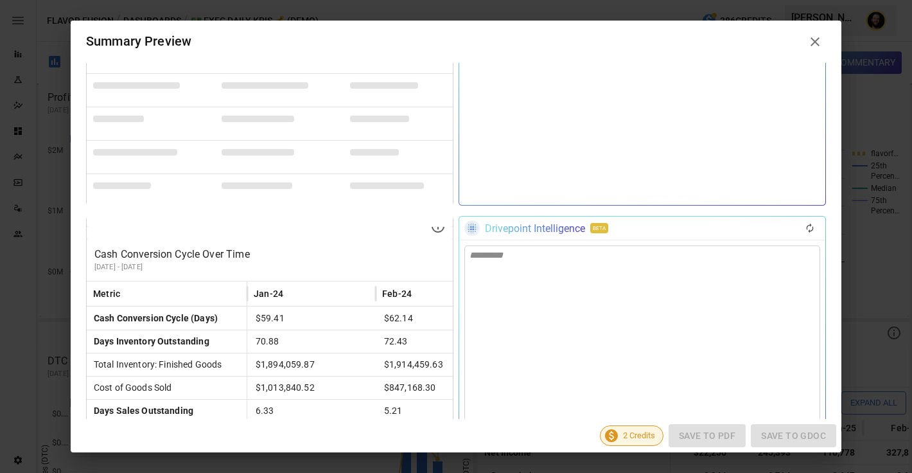
scroll to position [524, 0]
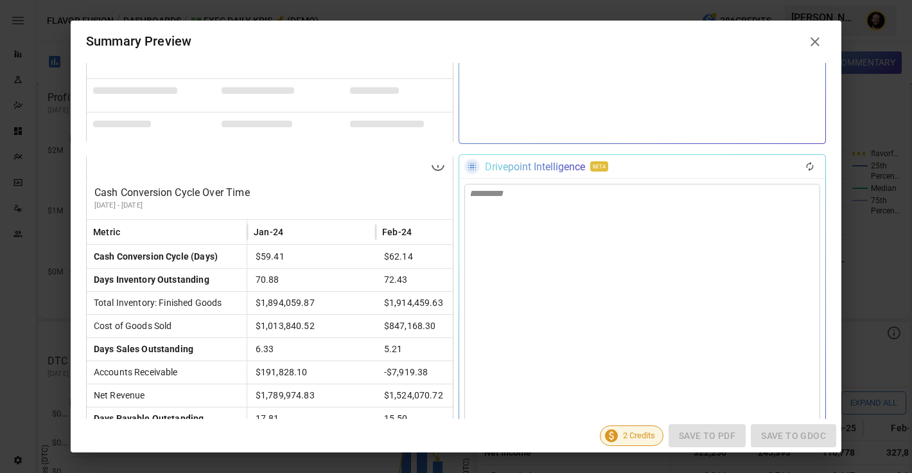
click at [819, 43] on icon at bounding box center [815, 41] width 15 height 15
